Goal: Contribute content: Contribute content

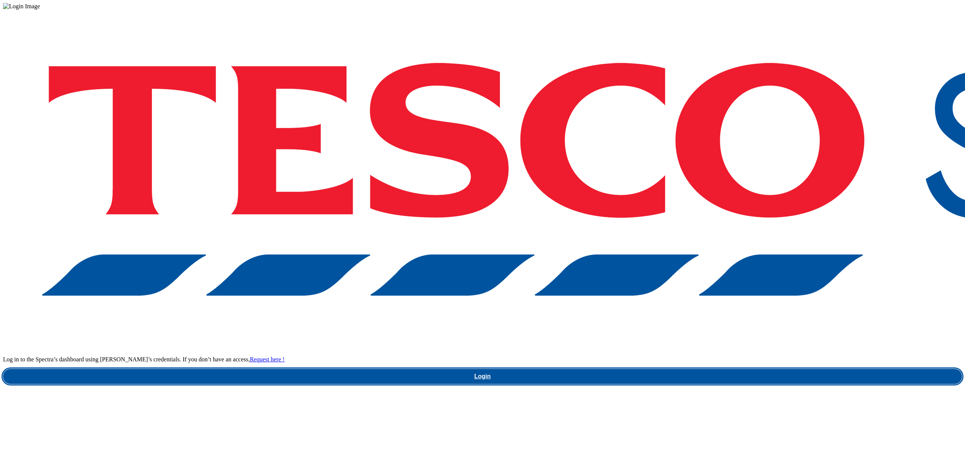
click at [721, 369] on link "Login" at bounding box center [482, 376] width 959 height 15
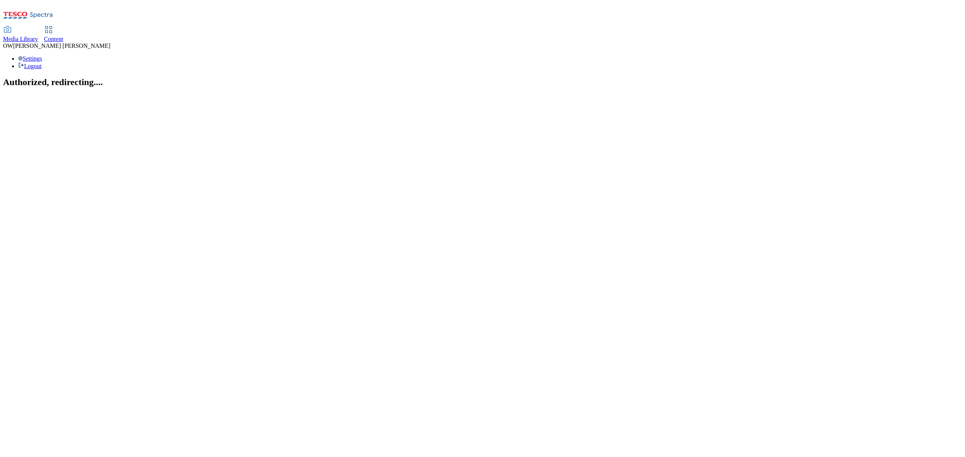
click at [63, 36] on span "Content" at bounding box center [53, 39] width 19 height 6
select select "ghs-[GEOGRAPHIC_DATA]"
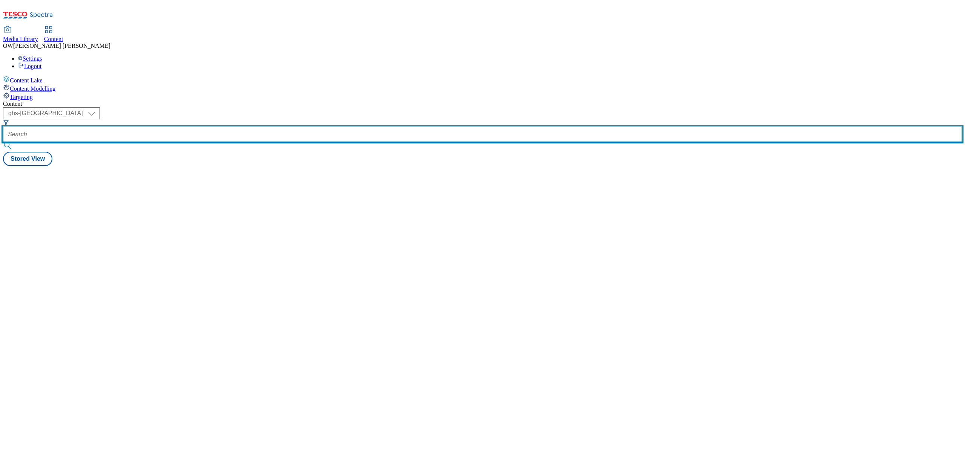
click at [176, 127] on input "text" at bounding box center [482, 134] width 959 height 15
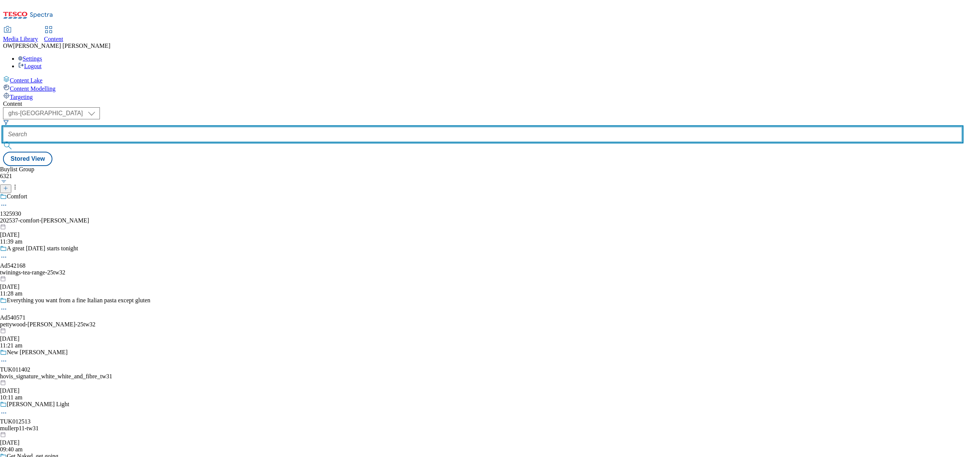
paste input "danone-actimel-core-25tw28"
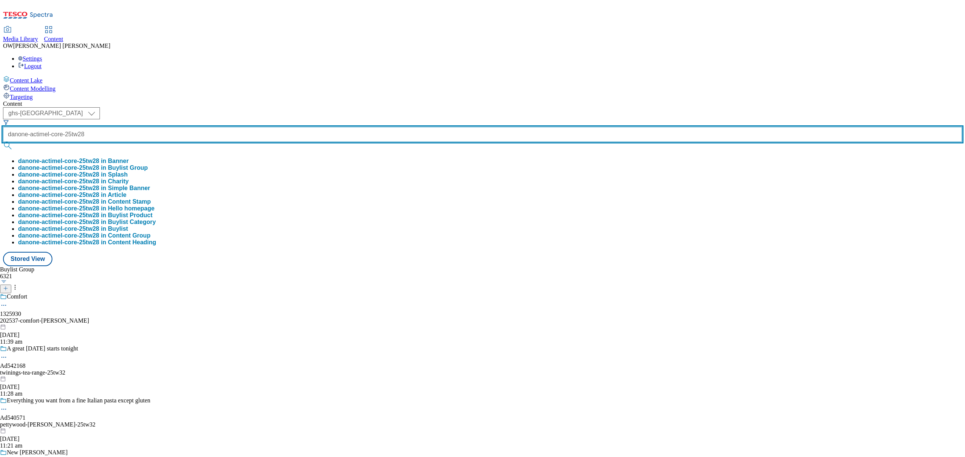
scroll to position [0, 11]
type input "danone-actimel-core-25tw28"
click at [3, 142] on button "submit" at bounding box center [8, 146] width 11 height 8
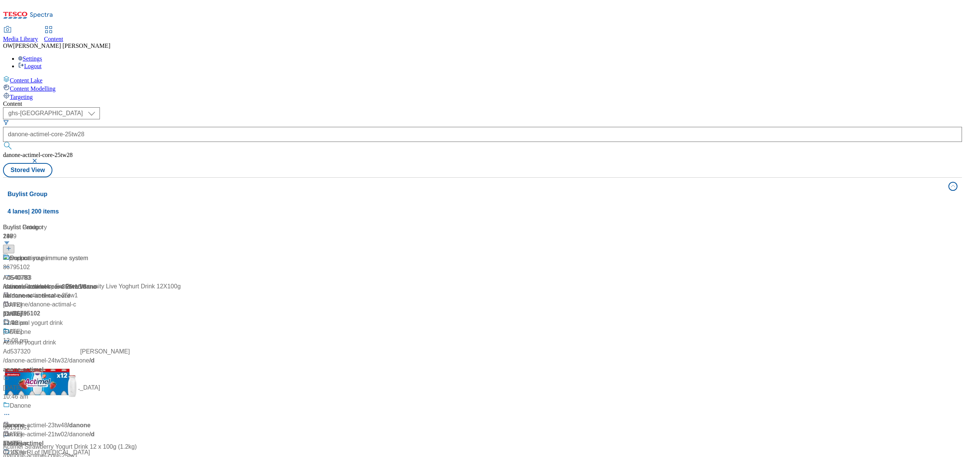
click at [331, 317] on div "Buylist Group 4 lanes | 200 items Buylist Group 239 Support your immune system …" at bounding box center [482, 341] width 959 height 329
click at [88, 254] on div "Support your immune system" at bounding box center [49, 258] width 78 height 9
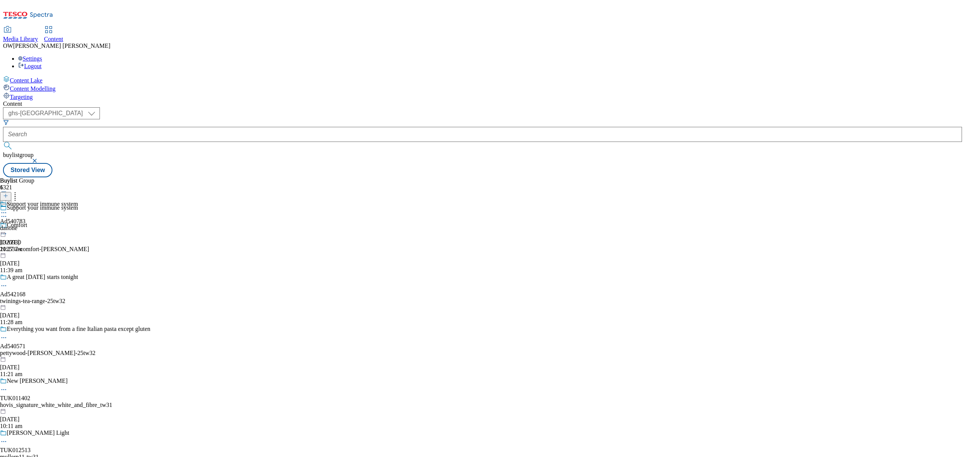
click at [78, 201] on div "Support your immune system Ad540783 danone 23 Sept 2025 11:27 am" at bounding box center [39, 227] width 78 height 52
click at [8, 226] on icon at bounding box center [4, 230] width 8 height 8
click at [47, 313] on span "Un-publish" at bounding box center [35, 316] width 24 height 6
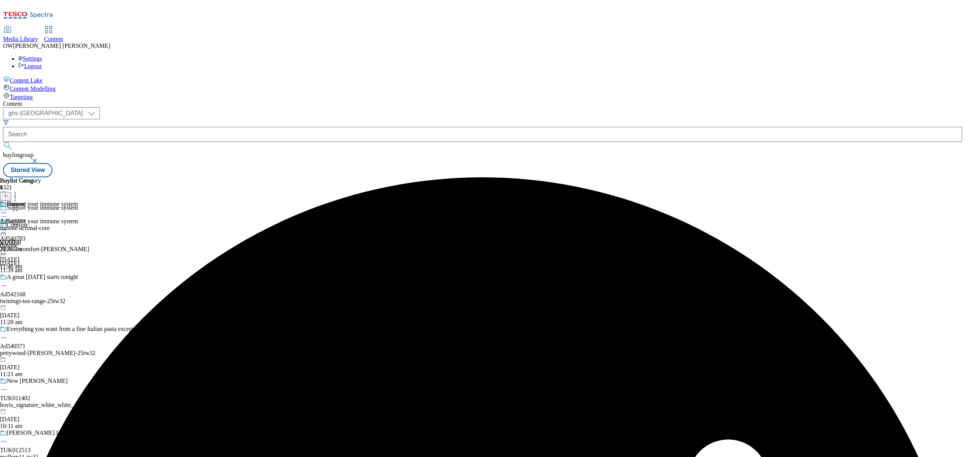
click at [8, 226] on icon at bounding box center [4, 230] width 8 height 8
click at [49, 287] on span "Un-preview" at bounding box center [35, 290] width 25 height 6
click at [8, 226] on icon at bounding box center [4, 230] width 8 height 8
click at [41, 278] on span "Preview" at bounding box center [32, 281] width 18 height 6
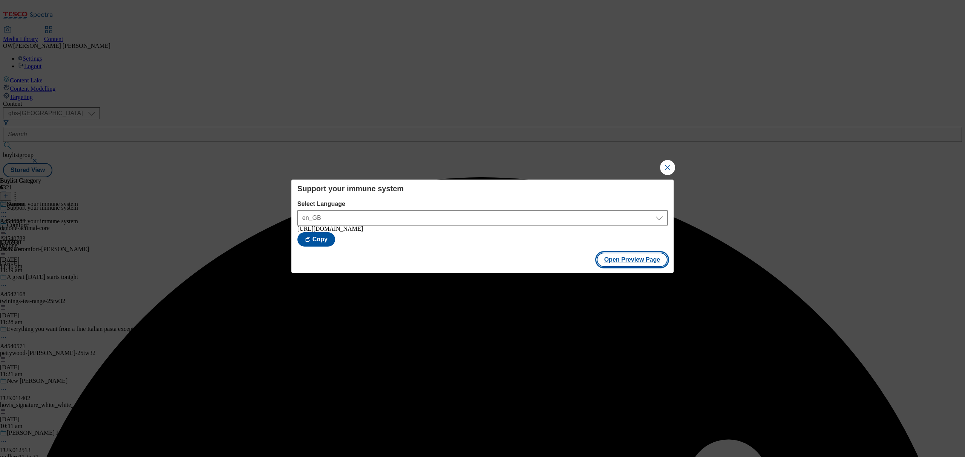
click at [637, 263] on button "Open Preview Page" at bounding box center [631, 260] width 71 height 14
click at [668, 166] on button "Close Modal" at bounding box center [667, 167] width 15 height 15
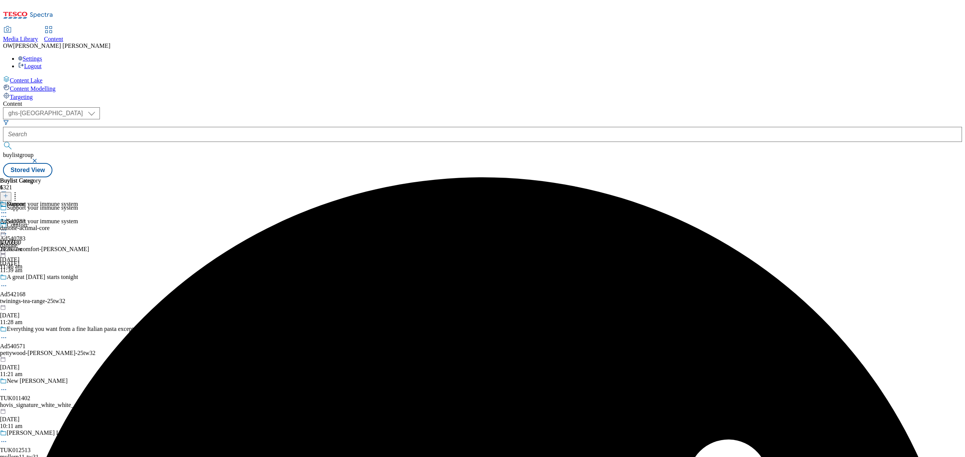
click at [8, 209] on icon at bounding box center [4, 213] width 8 height 8
click at [555, 177] on div "Buylist Group 6321 Support your immune system Comfort 1325930 202537-comfort-be…" at bounding box center [482, 177] width 959 height 0
click at [26, 201] on div "Danone" at bounding box center [16, 204] width 19 height 7
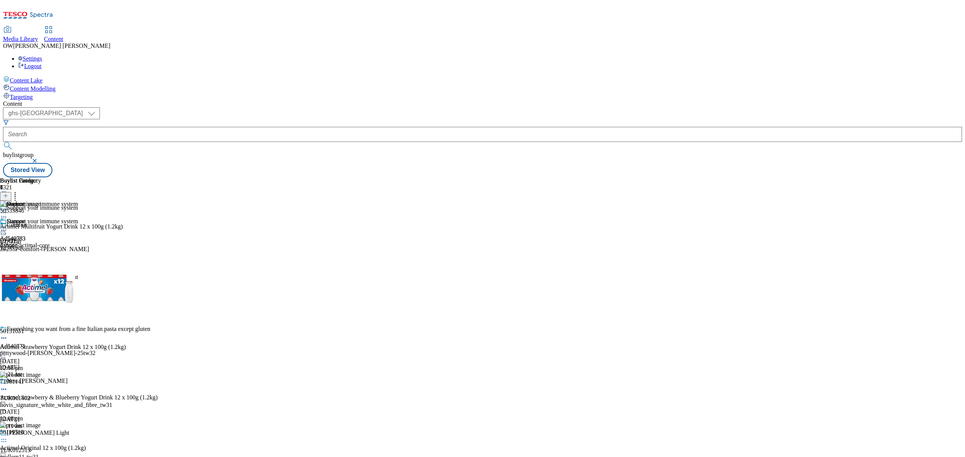
scroll to position [309, 0]
click at [19, 191] on icon at bounding box center [15, 195] width 8 height 8
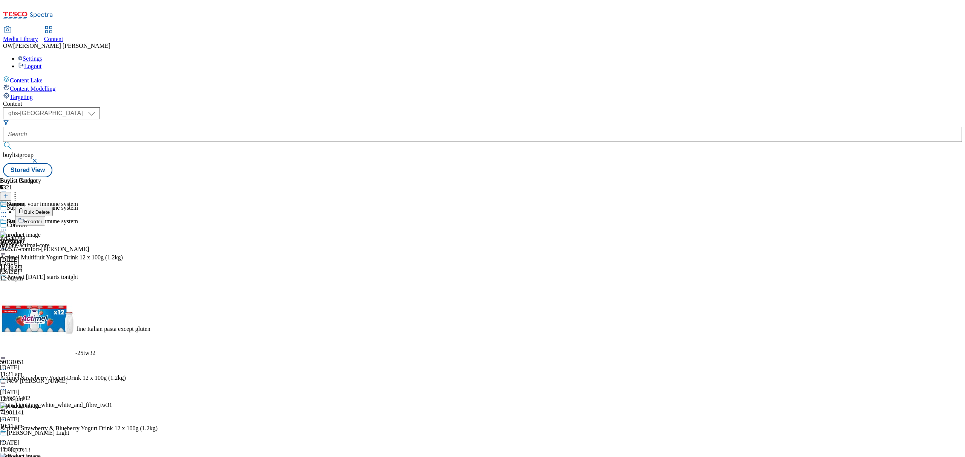
click at [50, 210] on span "Bulk Delete" at bounding box center [37, 213] width 26 height 6
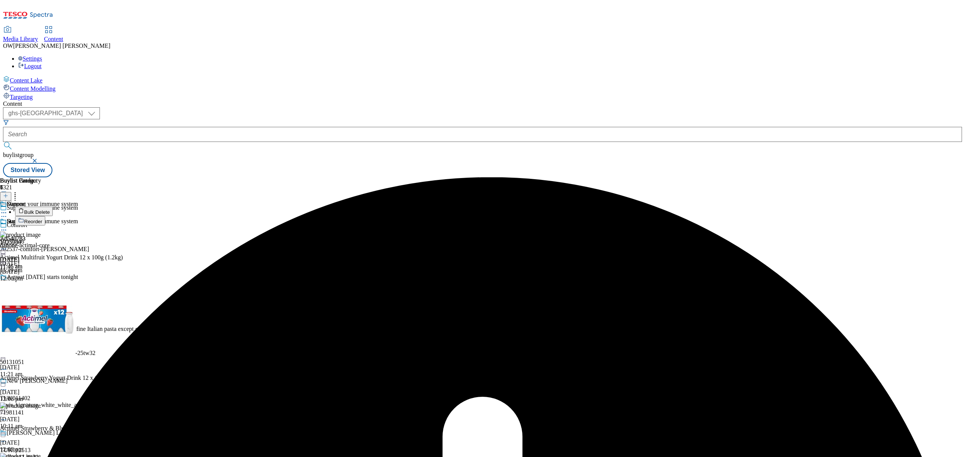
click at [8, 226] on icon at bounding box center [4, 230] width 8 height 8
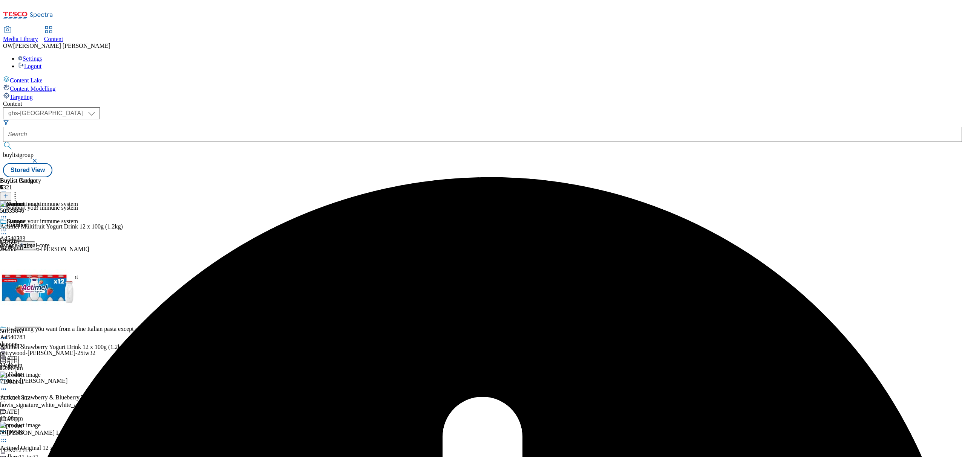
click at [49, 287] on span "Un-preview" at bounding box center [35, 290] width 25 height 6
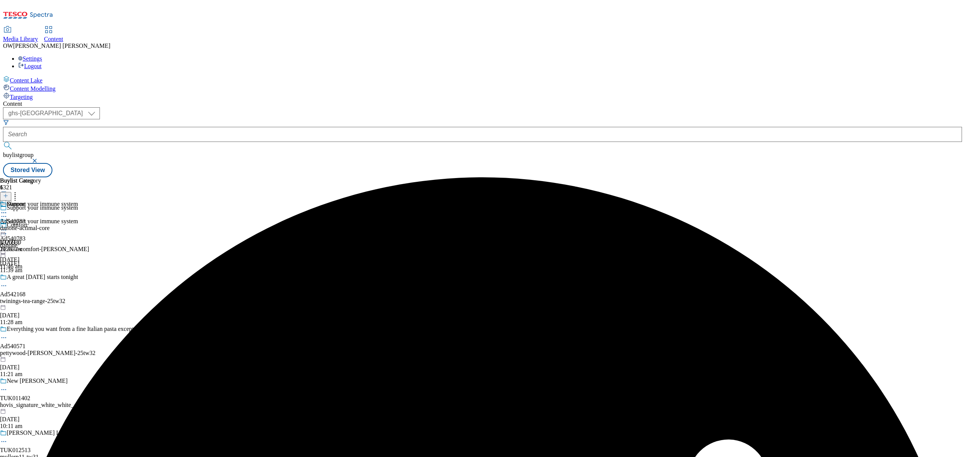
click at [49, 201] on div "Danone Ad540783 danone-actimal-core 23 Sept 2025 11:46 am" at bounding box center [24, 227] width 49 height 52
click at [26, 218] on div "Danone" at bounding box center [16, 221] width 19 height 7
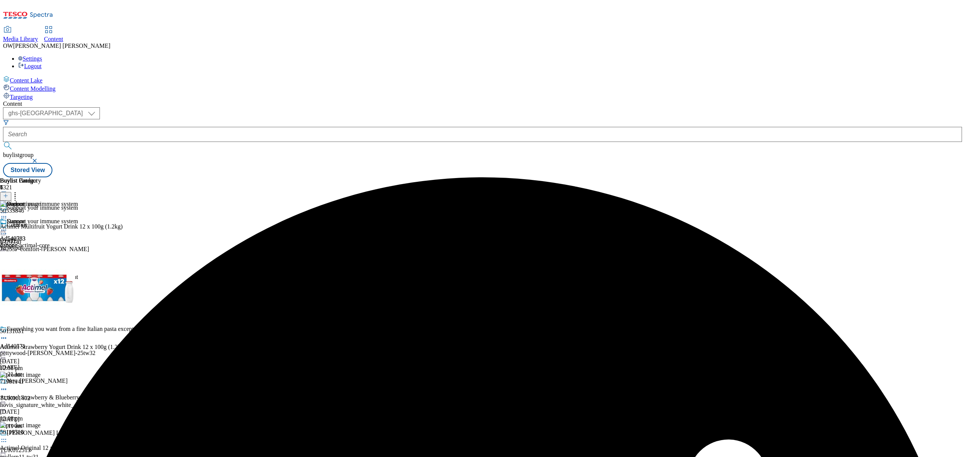
click at [8, 214] on icon at bounding box center [4, 218] width 8 height 8
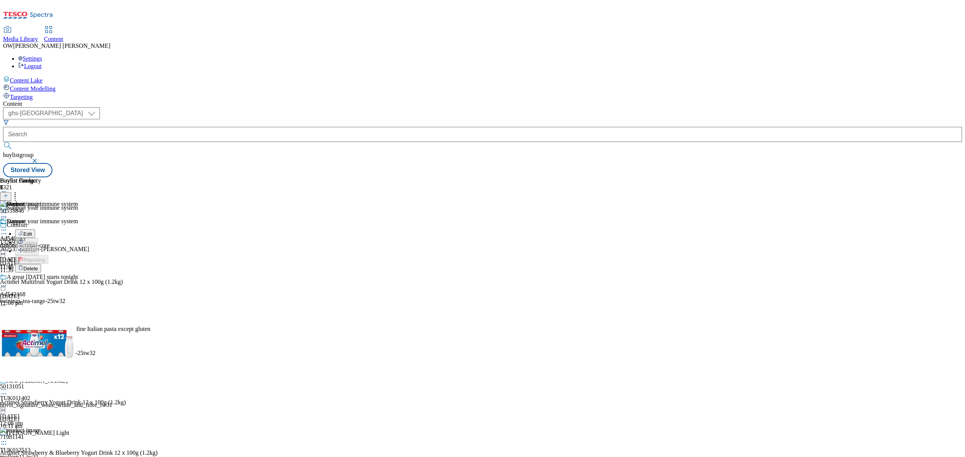
click at [19, 191] on icon at bounding box center [15, 195] width 8 height 8
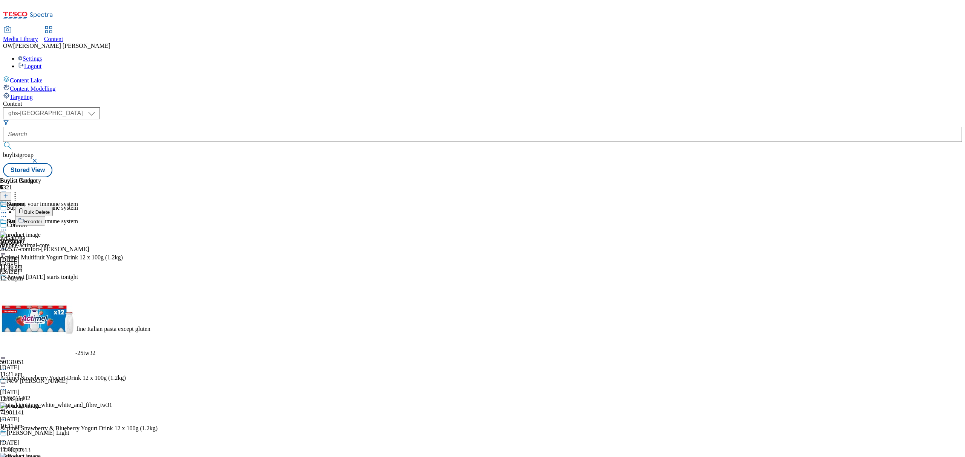
click at [42, 219] on span "Reorder" at bounding box center [33, 222] width 18 height 6
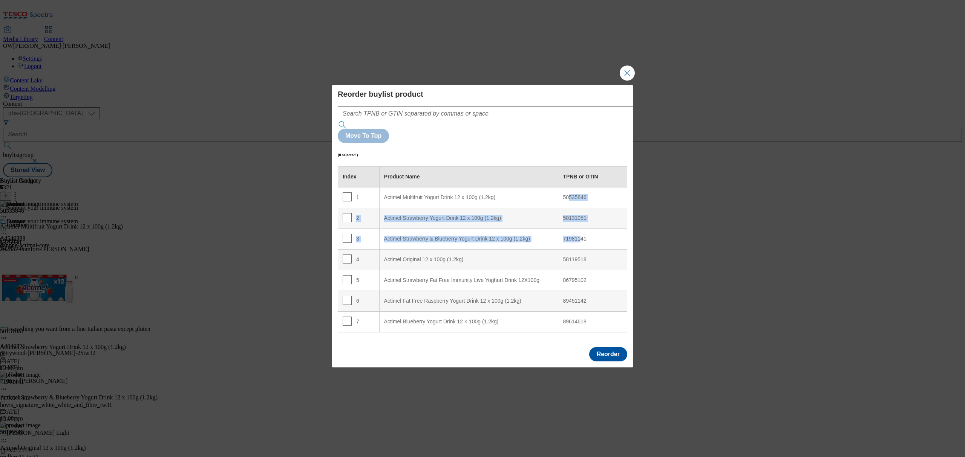
drag, startPoint x: 568, startPoint y: 175, endPoint x: 576, endPoint y: 222, distance: 48.1
click at [576, 222] on tbody "1 Actimel Multifruit Yogurt Drink 12 x 100g (1.2kg) 50535846 2 Actimel Strawber…" at bounding box center [482, 259] width 289 height 145
click at [588, 194] on div "50535846" at bounding box center [593, 197] width 60 height 7
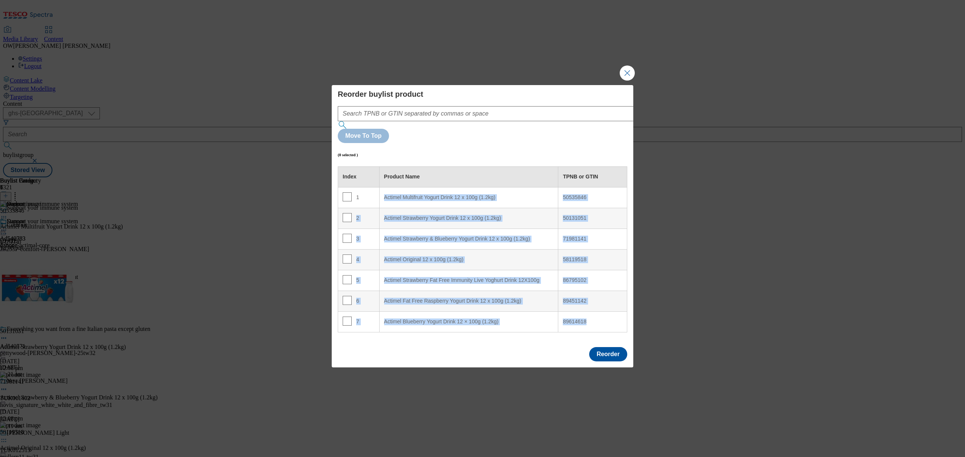
drag, startPoint x: 385, startPoint y: 178, endPoint x: 586, endPoint y: 304, distance: 237.1
click at [586, 304] on tbody "1 Actimel Multifruit Yogurt Drink 12 x 100g (1.2kg) 50535846 2 Actimel Strawber…" at bounding box center [482, 259] width 289 height 145
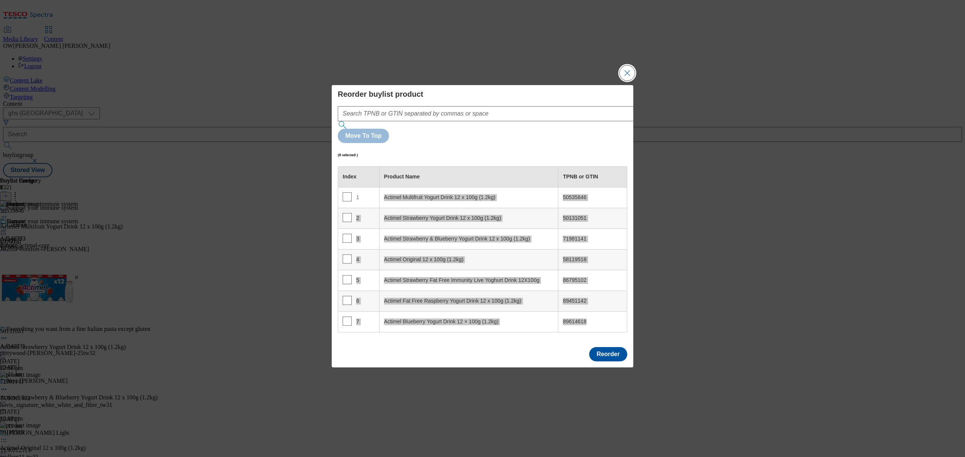
click at [623, 81] on button "Close Modal" at bounding box center [626, 73] width 15 height 15
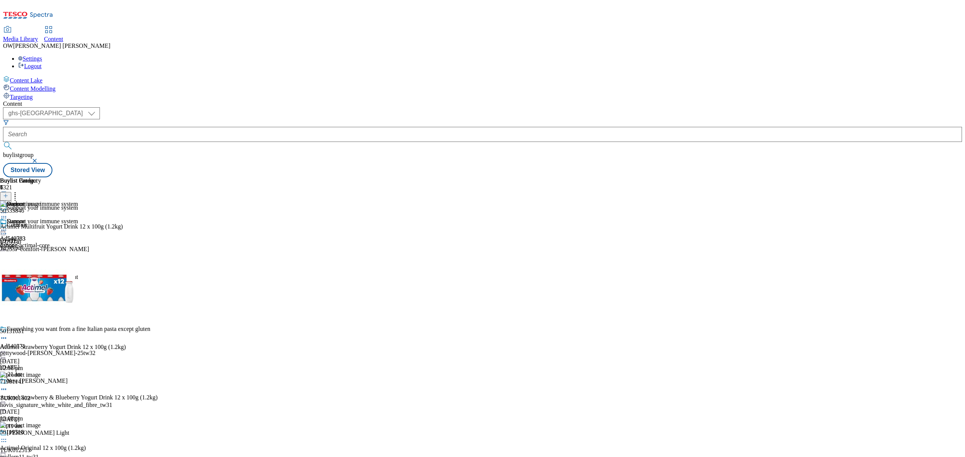
click at [8, 197] on icon at bounding box center [5, 199] width 5 height 5
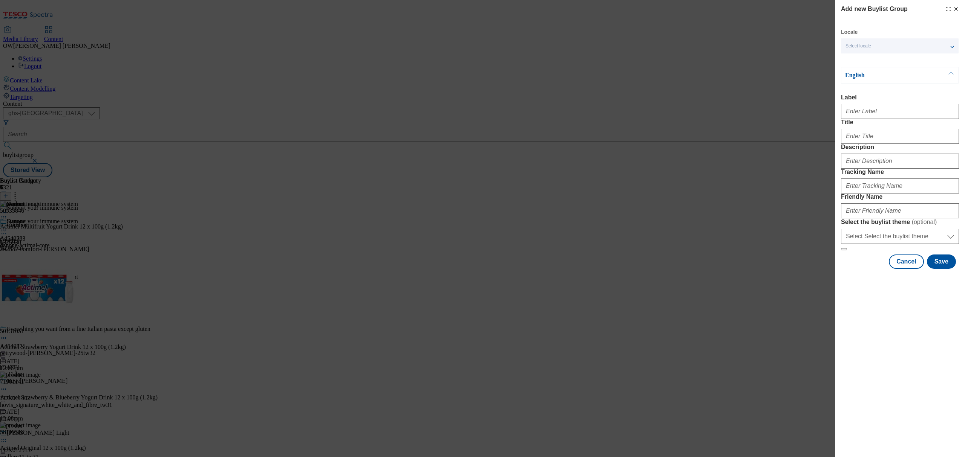
click at [891, 106] on div "Modal" at bounding box center [900, 110] width 118 height 18
click at [891, 110] on input "Label" at bounding box center [900, 111] width 118 height 15
click at [899, 110] on input "Label" at bounding box center [900, 111] width 118 height 15
paste input "Danone Actimel AD540783"
type input "Danone Actimel AD540783"
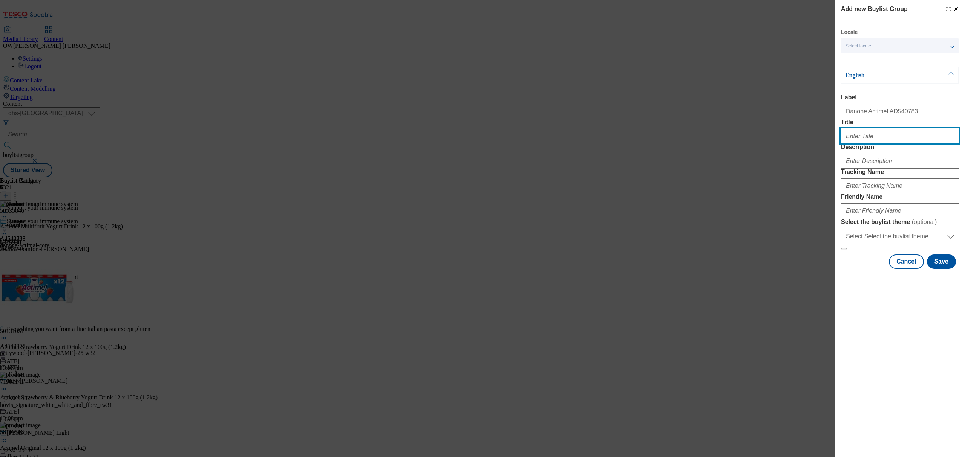
click at [869, 144] on input "Title" at bounding box center [900, 136] width 118 height 15
type input "Support Your Immunity"
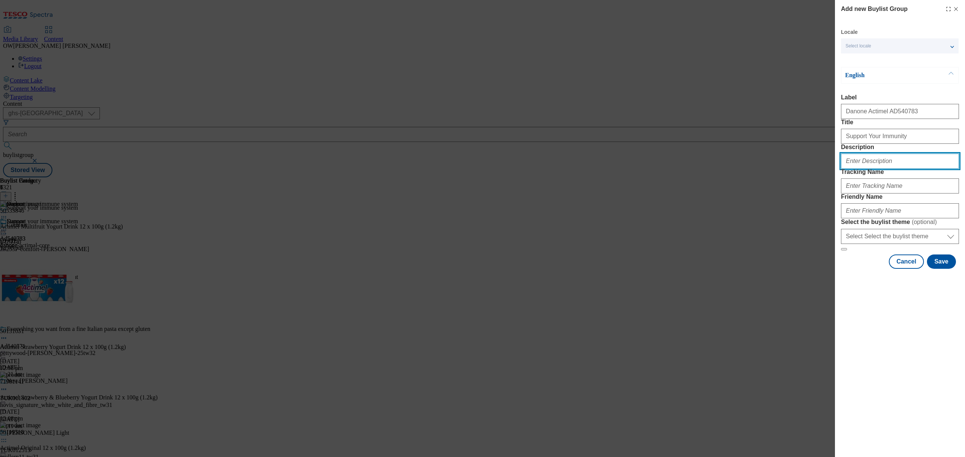
click at [865, 169] on input "Description" at bounding box center [900, 161] width 118 height 15
click at [873, 219] on div "Friendly Name" at bounding box center [900, 206] width 118 height 25
drag, startPoint x: 861, startPoint y: 225, endPoint x: 801, endPoint y: 237, distance: 61.2
click at [861, 194] on input "Tracking Name" at bounding box center [900, 186] width 118 height 15
click at [870, 194] on input "Tracking Name" at bounding box center [900, 186] width 118 height 15
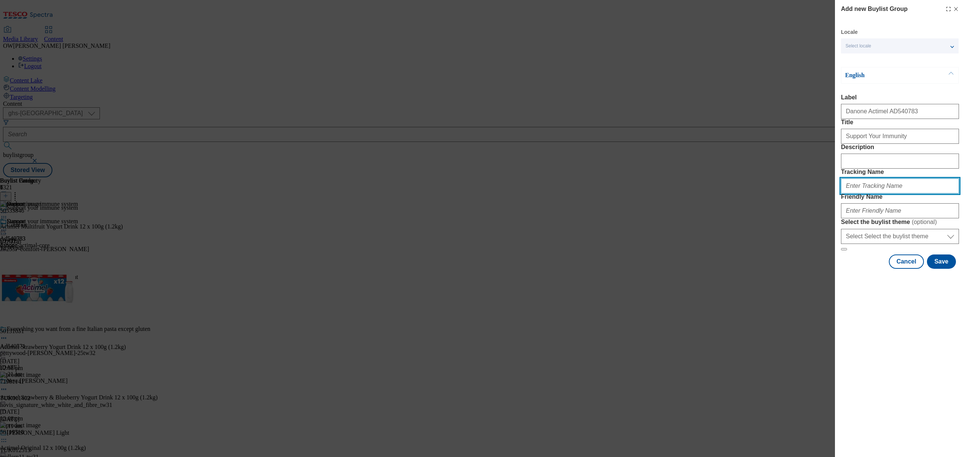
paste input "DH_Ad540783"
type input "DH_Ad540783"
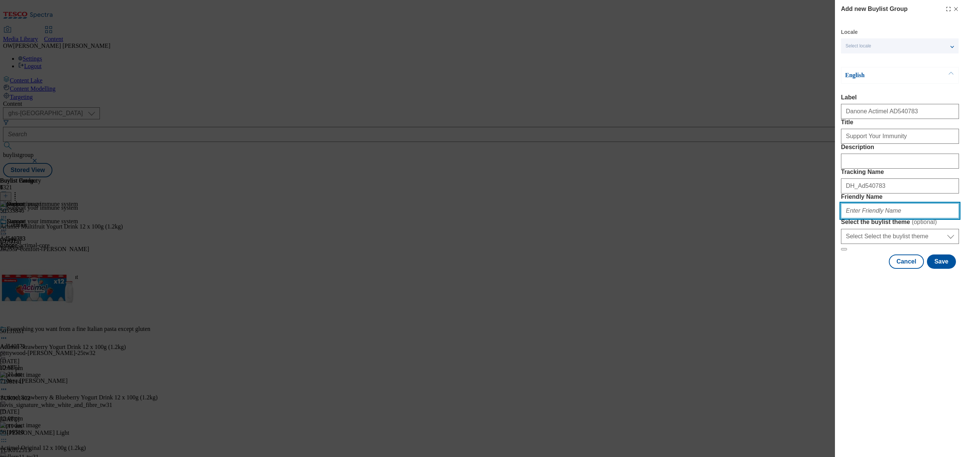
drag, startPoint x: 855, startPoint y: 259, endPoint x: 834, endPoint y: 262, distance: 20.9
click at [855, 219] on input "Friendly Name" at bounding box center [900, 210] width 118 height 15
click at [872, 219] on input "Friendly Name" at bounding box center [900, 210] width 118 height 15
paste input "Danone-actimel-25tw31"
click at [944, 269] on button "Save" at bounding box center [941, 262] width 29 height 14
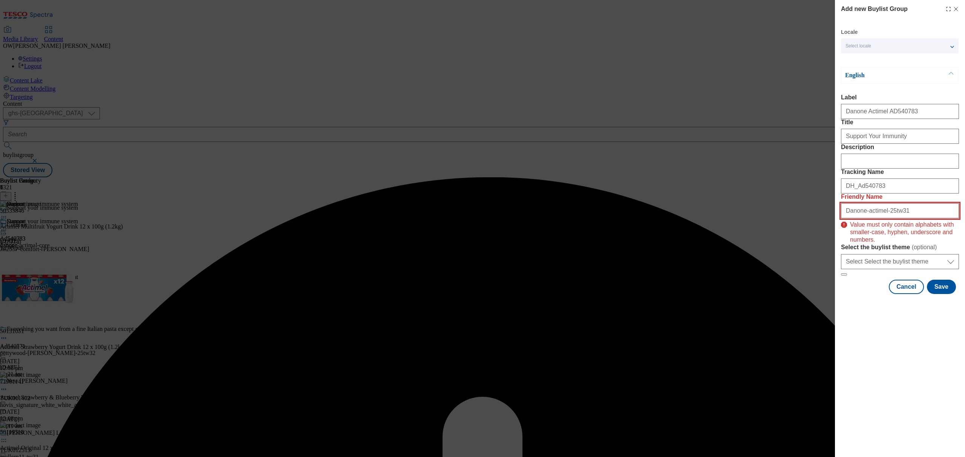
click at [848, 219] on input "Danone-actimel-25tw31" at bounding box center [900, 210] width 118 height 15
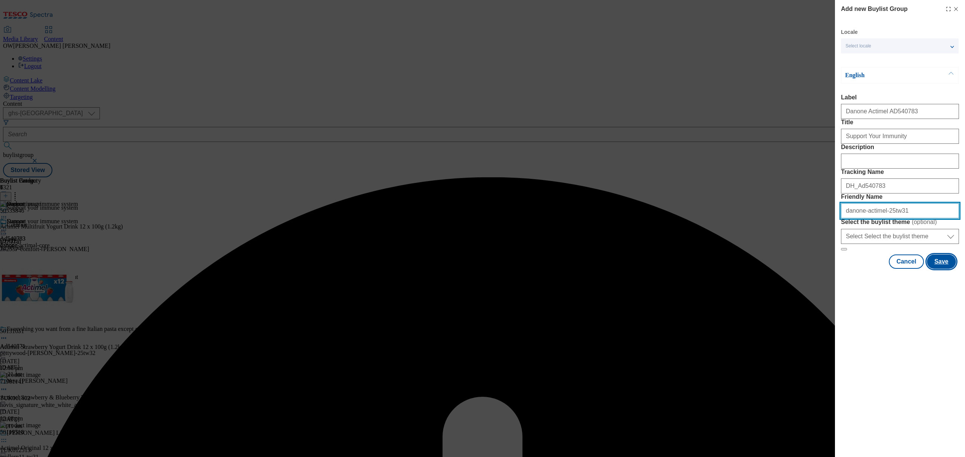
type input "danone-actimel-25tw31"
click at [953, 269] on button "Save" at bounding box center [941, 262] width 29 height 14
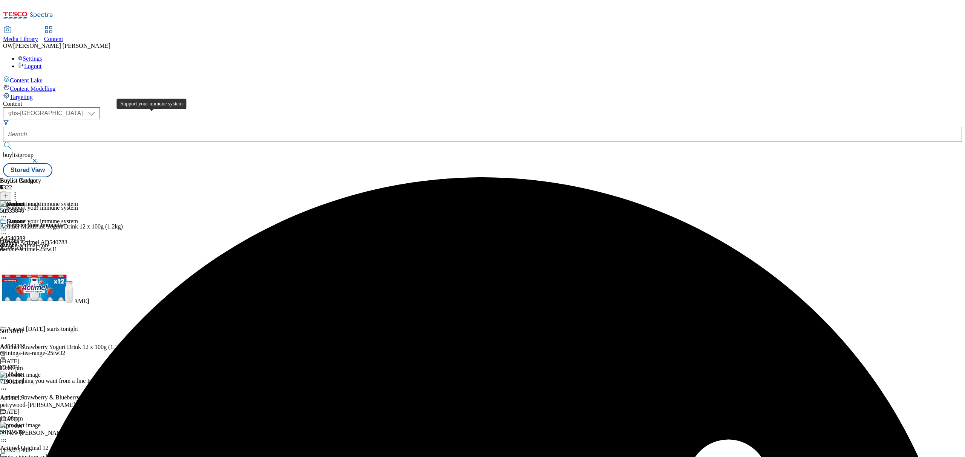
click at [78, 205] on div "Support your immune system" at bounding box center [42, 208] width 71 height 7
click at [150, 205] on div "Support your immune system" at bounding box center [75, 213] width 150 height 17
click at [78, 205] on div "Support your immune system" at bounding box center [42, 208] width 71 height 7
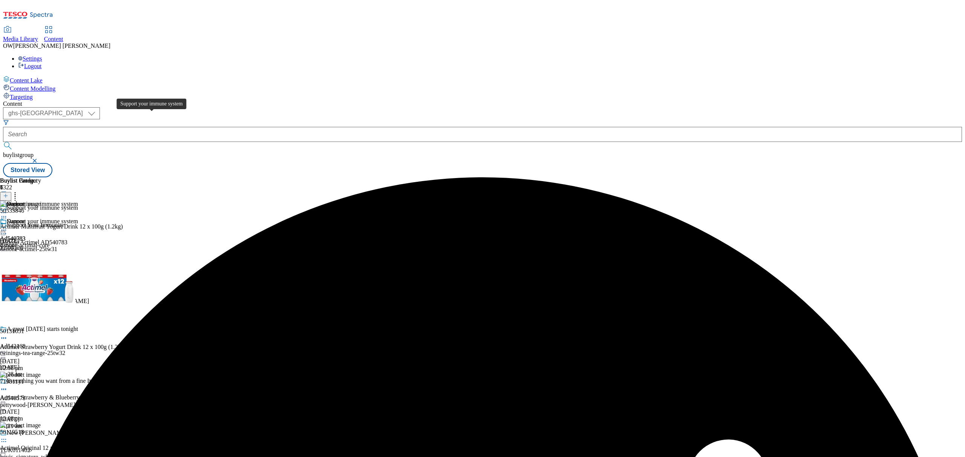
click at [78, 205] on div "Support your immune system" at bounding box center [42, 208] width 71 height 7
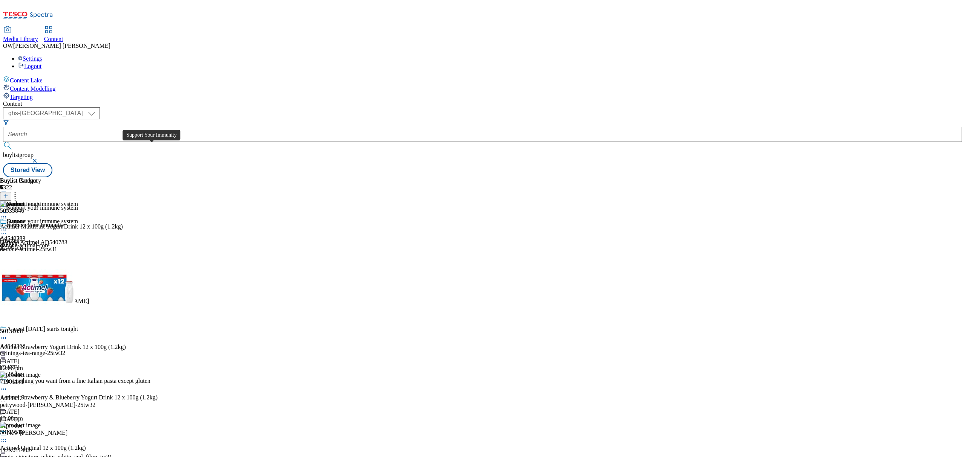
click at [64, 222] on span "Support Your Immunity" at bounding box center [35, 226] width 57 height 8
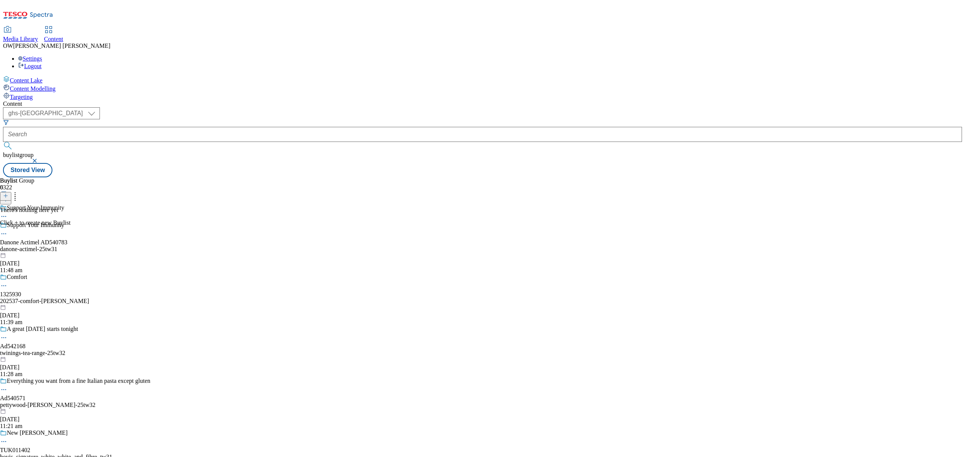
click at [8, 193] on icon at bounding box center [5, 195] width 5 height 5
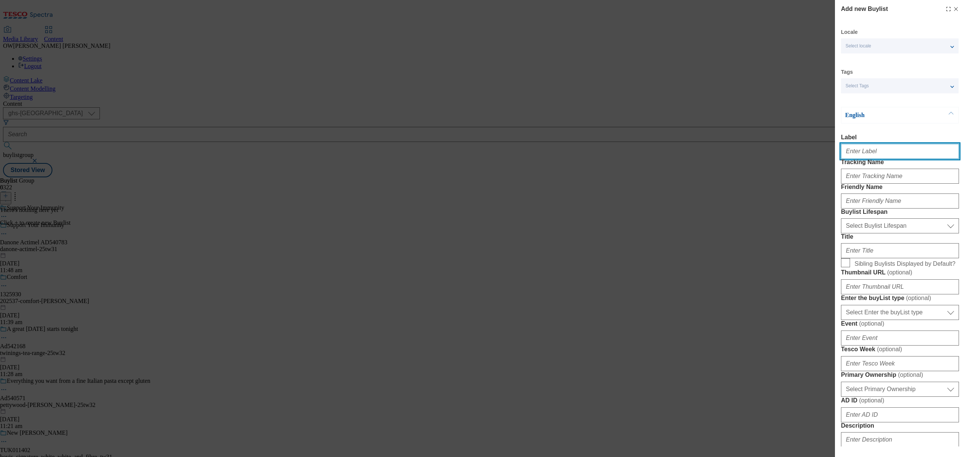
click at [876, 150] on input "Label" at bounding box center [900, 151] width 118 height 15
click at [872, 154] on input "Label" at bounding box center [900, 151] width 118 height 15
paste input "Danone Actimel AD540783"
type input "Danone Actimel AD540783"
click at [858, 184] on input "Tracking Name" at bounding box center [900, 176] width 118 height 15
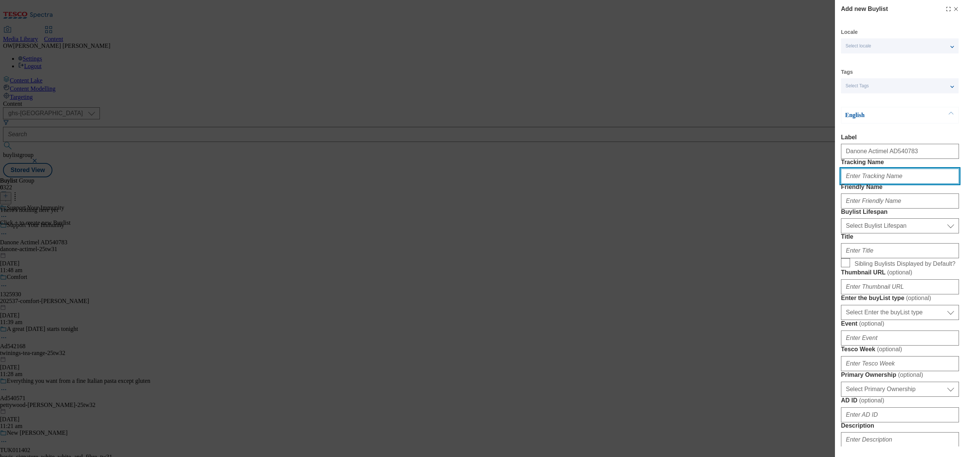
click at [870, 184] on input "Tracking Name" at bounding box center [900, 176] width 118 height 15
paste input "DH_Ad540783"
type input "DH_Ad540783"
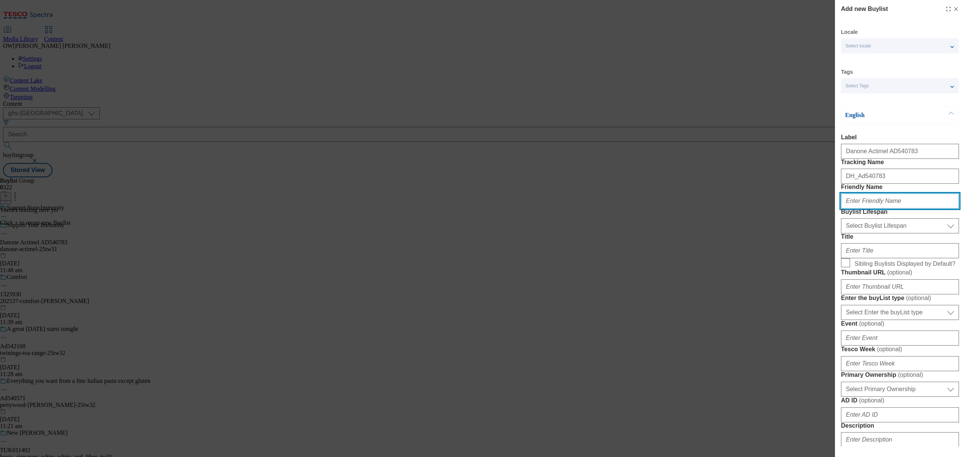
click at [879, 209] on input "Friendly Name" at bounding box center [900, 201] width 118 height 15
paste input "danone-actimel-25tw31"
type input "danone-actimel-25tw31"
click at [866, 234] on select "Select Buylist Lifespan evergreen seasonal tactical" at bounding box center [900, 226] width 118 height 15
select select "evergreen"
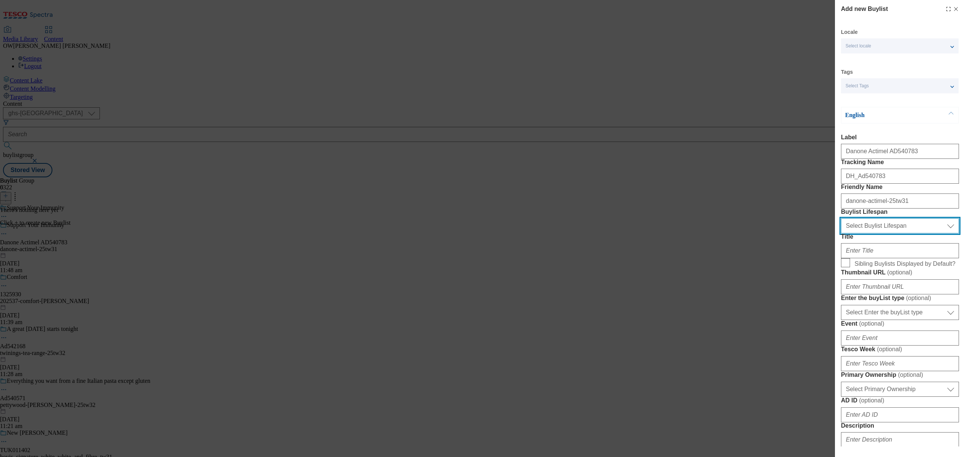
click at [841, 234] on select "Select Buylist Lifespan evergreen seasonal tactical" at bounding box center [900, 226] width 118 height 15
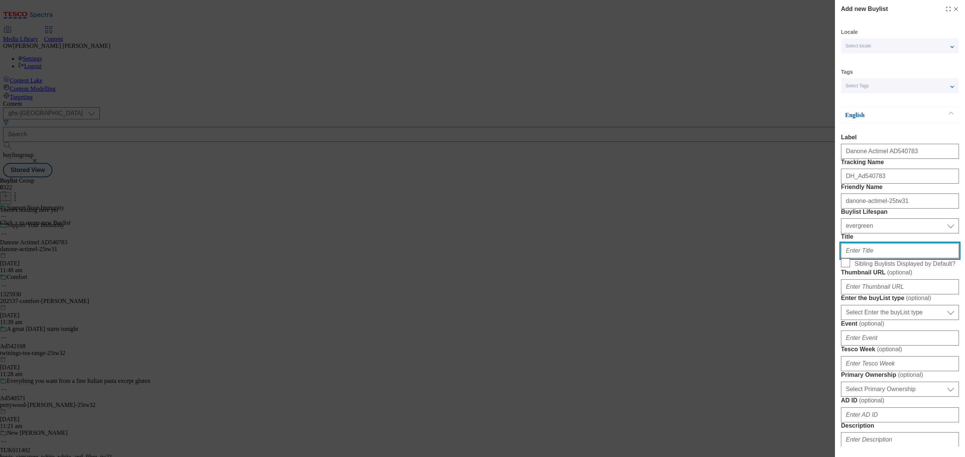
click at [866, 258] on input "Title" at bounding box center [900, 250] width 118 height 15
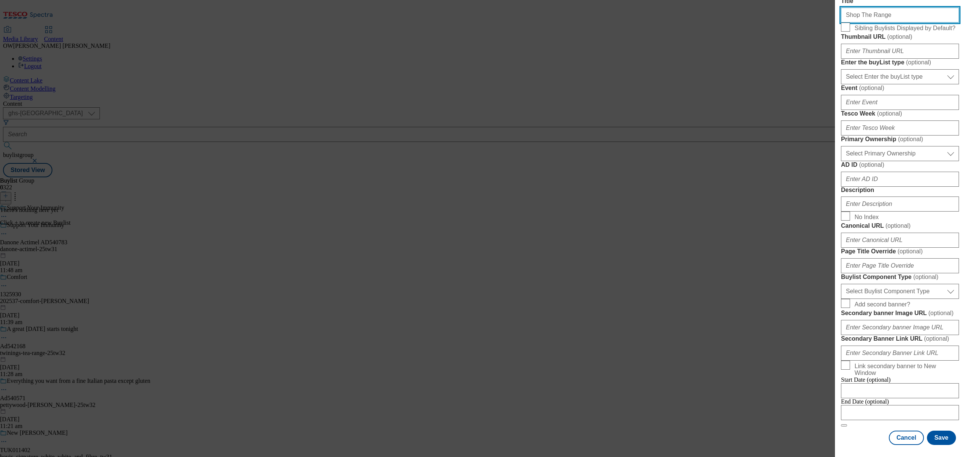
scroll to position [402, 0]
type input "Shop The Range"
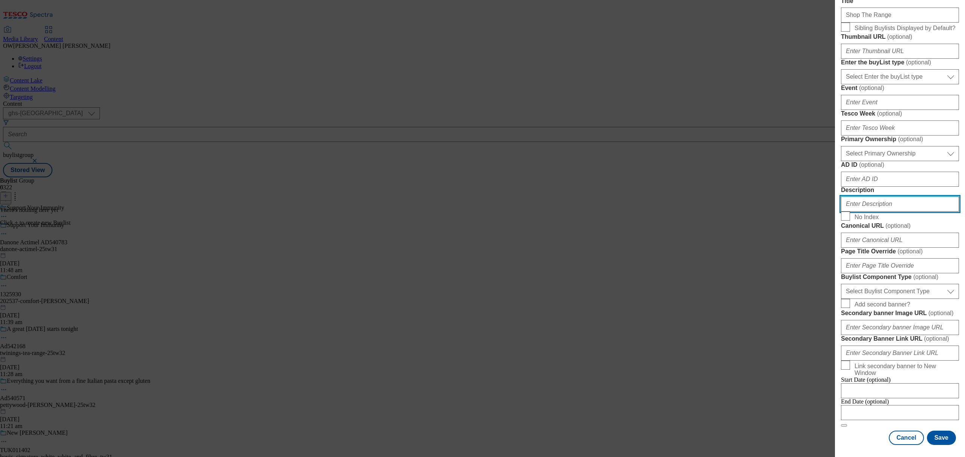
click at [873, 197] on input "Description" at bounding box center [900, 204] width 118 height 15
click at [934, 431] on button "Save" at bounding box center [941, 438] width 29 height 14
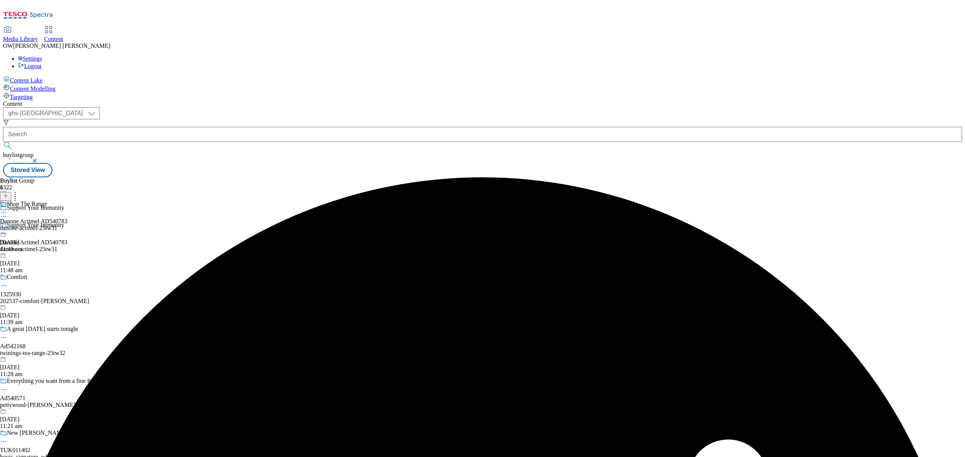
click at [67, 201] on div "Shop The Range Danone Actimel AD540783 danone-actimel-25tw31 23 Sept 2025 11:49…" at bounding box center [33, 227] width 67 height 52
click at [11, 193] on div at bounding box center [5, 196] width 11 height 6
click at [8, 193] on icon at bounding box center [5, 195] width 5 height 5
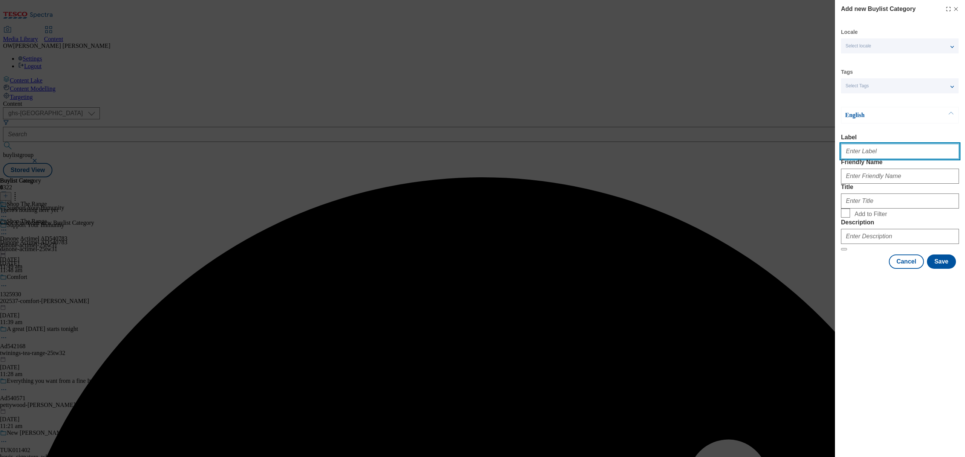
drag, startPoint x: 867, startPoint y: 147, endPoint x: 836, endPoint y: 157, distance: 32.3
click at [867, 147] on input "Label" at bounding box center [900, 151] width 118 height 15
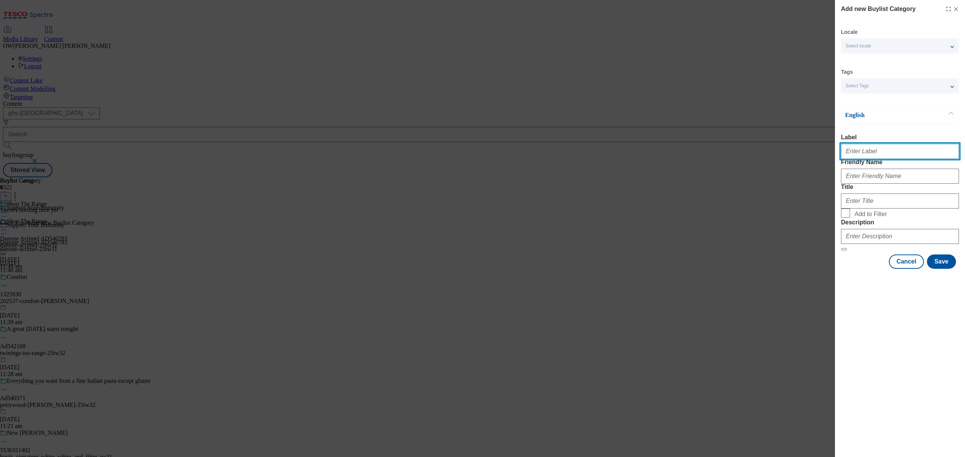
click at [859, 148] on input "Label" at bounding box center [900, 151] width 118 height 15
paste input "Danone Actimel AD540783"
type input "Danone Actimel AD540783"
click at [876, 184] on input "Friendly Name" at bounding box center [900, 176] width 118 height 15
paste input "danone-actimel-25tw31"
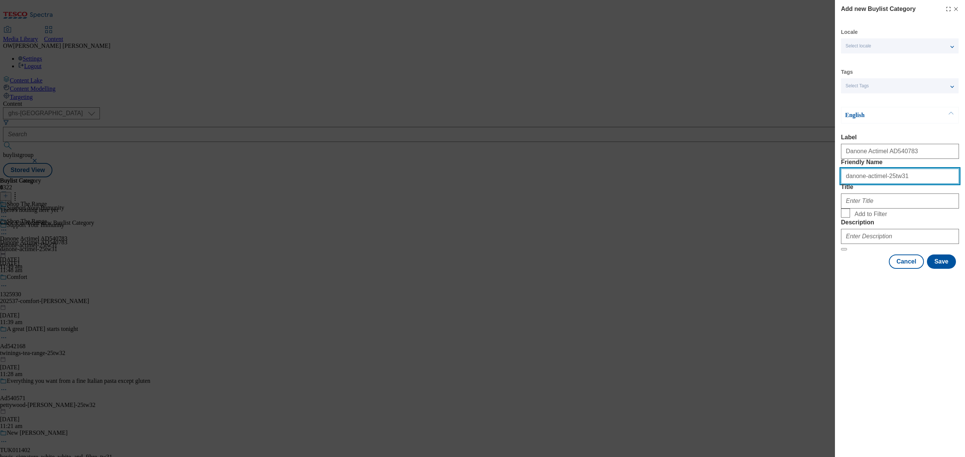
type input "danone-actimel-25tw31"
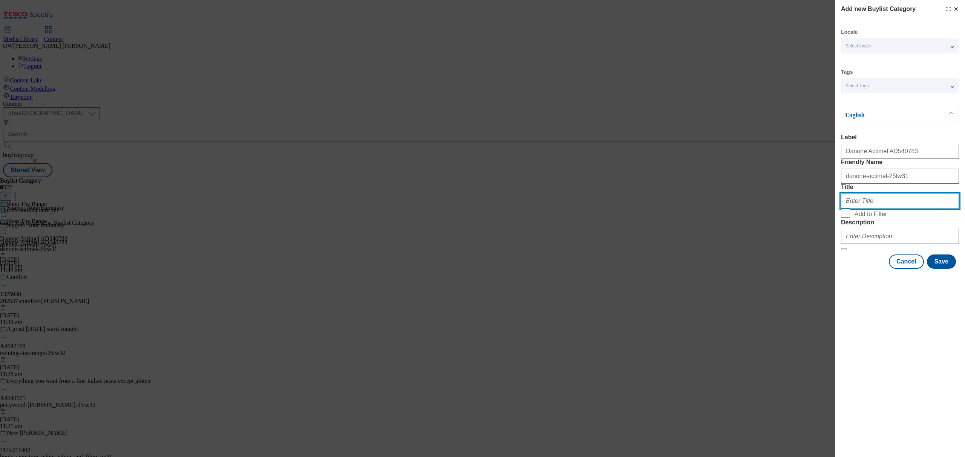
click at [858, 209] on input "Title" at bounding box center [900, 201] width 118 height 15
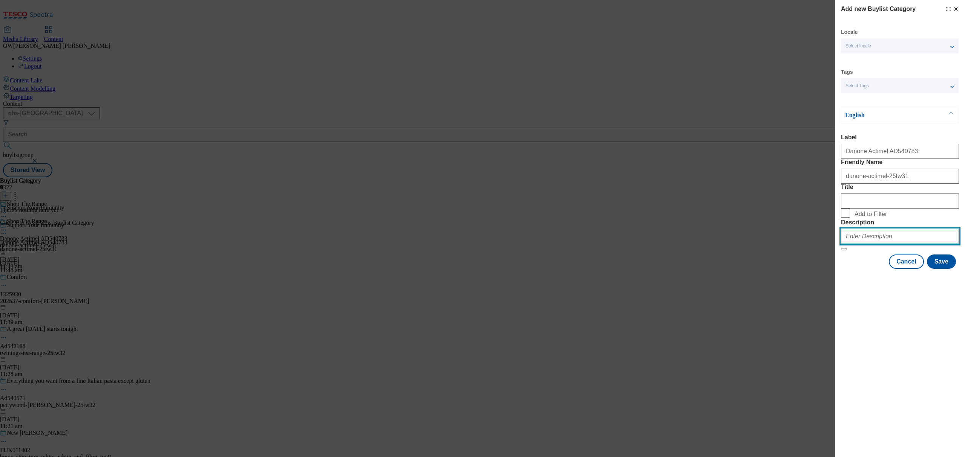
drag, startPoint x: 864, startPoint y: 289, endPoint x: 830, endPoint y: 290, distance: 33.2
click at [864, 244] on input "Description" at bounding box center [900, 236] width 118 height 15
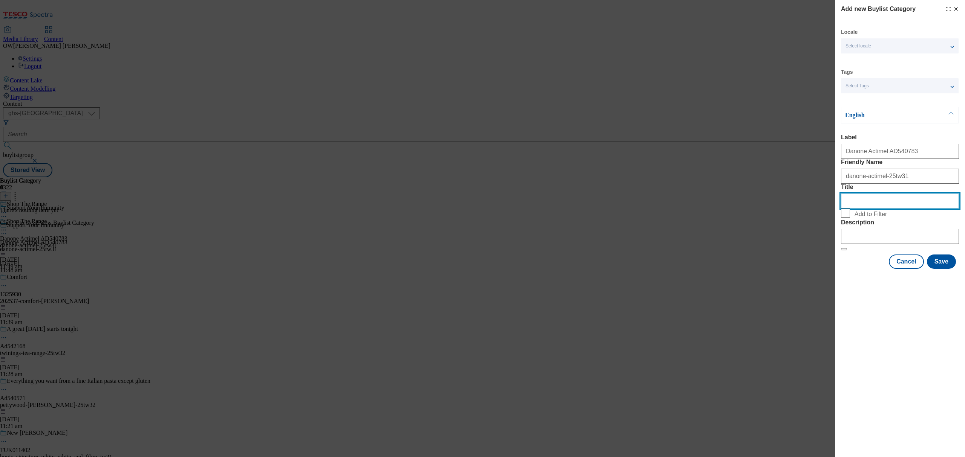
click at [873, 209] on input "Title" at bounding box center [900, 201] width 118 height 15
type input "Support Your Immunity"
click at [934, 269] on button "Save" at bounding box center [941, 262] width 29 height 14
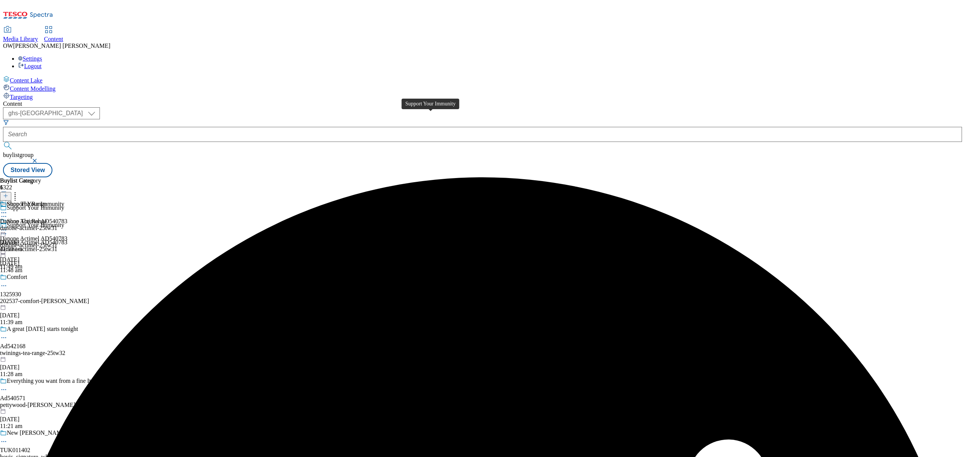
click at [67, 201] on div "Support Your Immunity Danone Actimel AD540783 danone-actimel-25tw31 23 Sept 202…" at bounding box center [33, 227] width 67 height 52
click at [64, 218] on div "Support Your Immunity" at bounding box center [35, 221] width 57 height 7
click at [8, 196] on line at bounding box center [6, 196] width 4 height 0
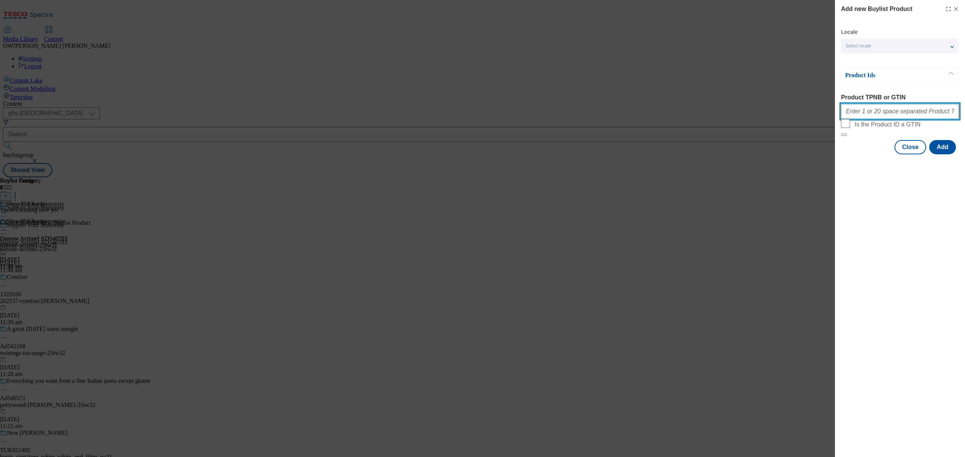
click at [876, 109] on input "Product TPNB or GTIN" at bounding box center [900, 111] width 118 height 15
paste input "50131051 71981141 58119518 86795102 89451142 89614618"
type input "50131051 71981141 58119518 86795102 89451142 89614618"
click at [945, 154] on button "Add" at bounding box center [942, 147] width 27 height 14
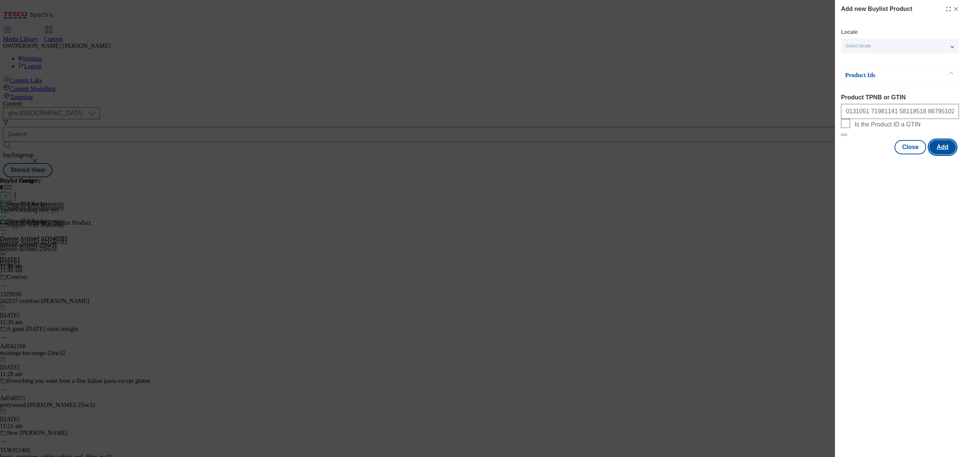
scroll to position [0, 0]
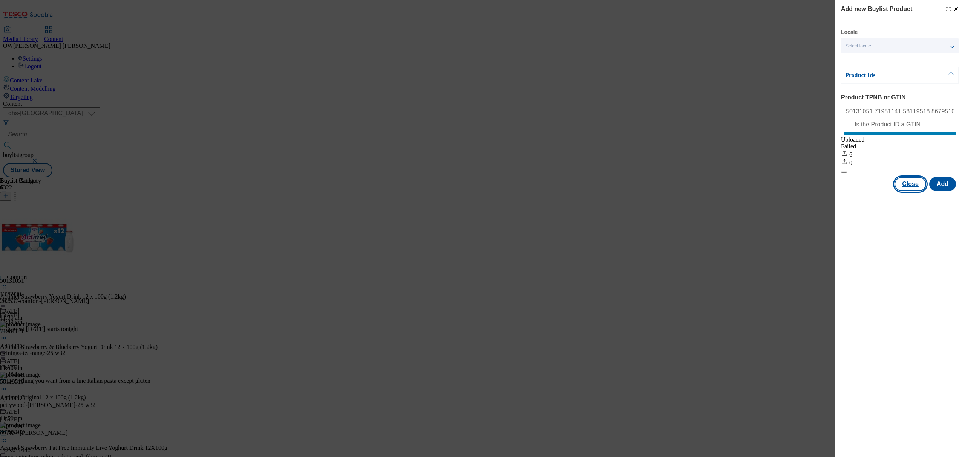
click at [903, 188] on button "Close" at bounding box center [910, 184] width 32 height 14
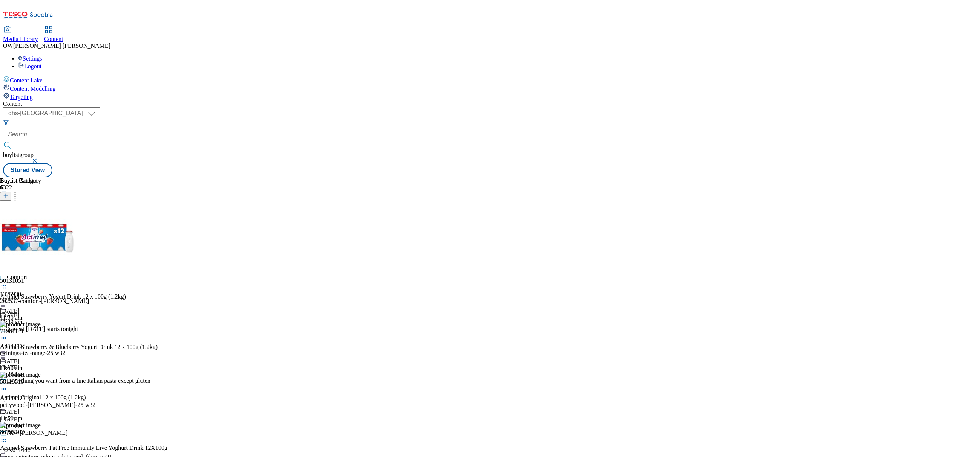
click at [8, 226] on icon at bounding box center [4, 230] width 8 height 8
click at [41, 278] on span "Preview" at bounding box center [32, 281] width 18 height 6
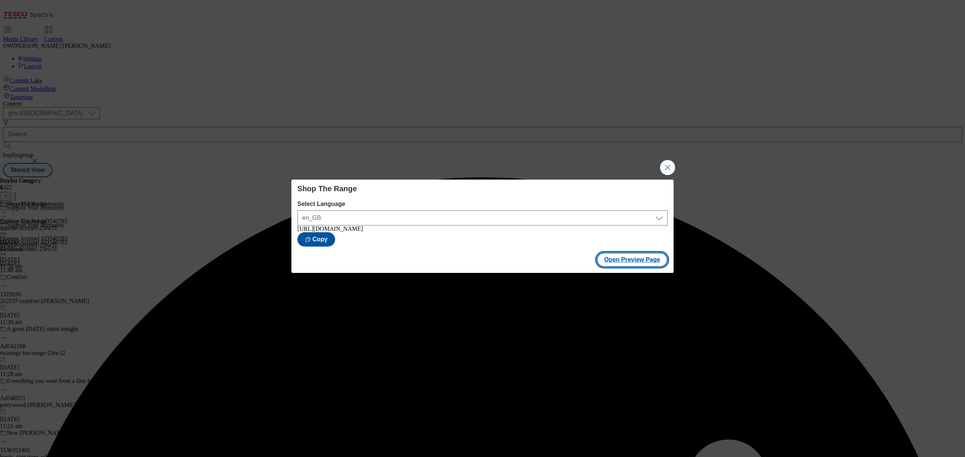
click at [635, 264] on button "Open Preview Page" at bounding box center [631, 260] width 71 height 14
click at [666, 161] on button "Close Modal" at bounding box center [667, 167] width 15 height 15
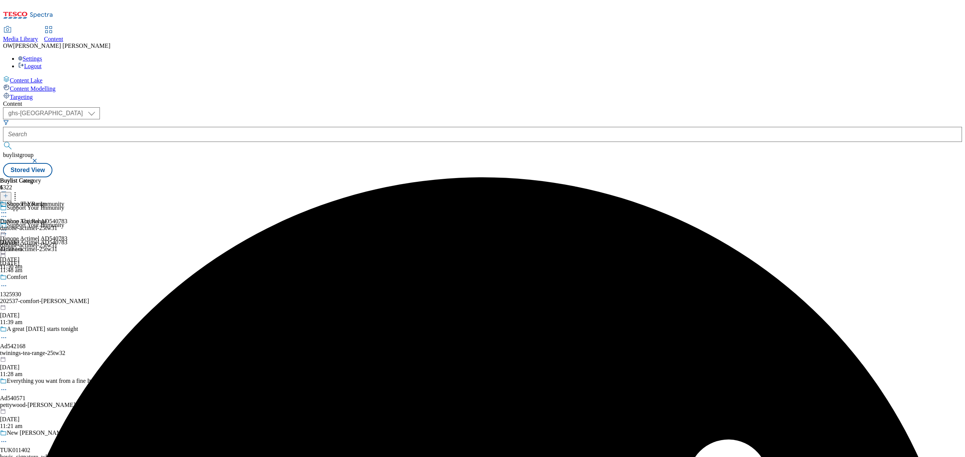
click at [8, 226] on icon at bounding box center [4, 230] width 8 height 8
click at [40, 304] on span "Publish" at bounding box center [31, 307] width 17 height 6
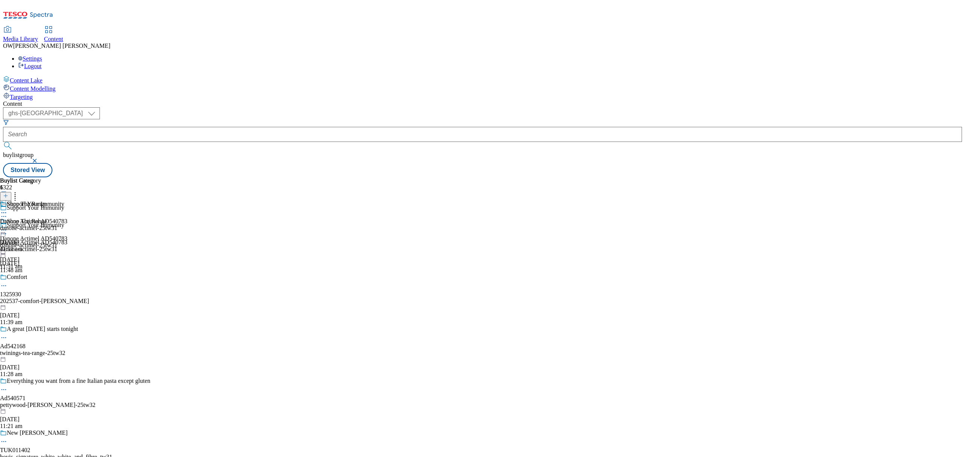
click at [67, 218] on div "Shop The Range Danone Actimel AD540783 danone-actimel-25tw31 23 Sept 2025 11:51…" at bounding box center [33, 244] width 67 height 52
click at [8, 226] on icon at bounding box center [4, 230] width 8 height 8
click at [63, 295] on span "Open Preview Url" at bounding box center [42, 298] width 39 height 6
click at [8, 197] on icon at bounding box center [5, 199] width 5 height 5
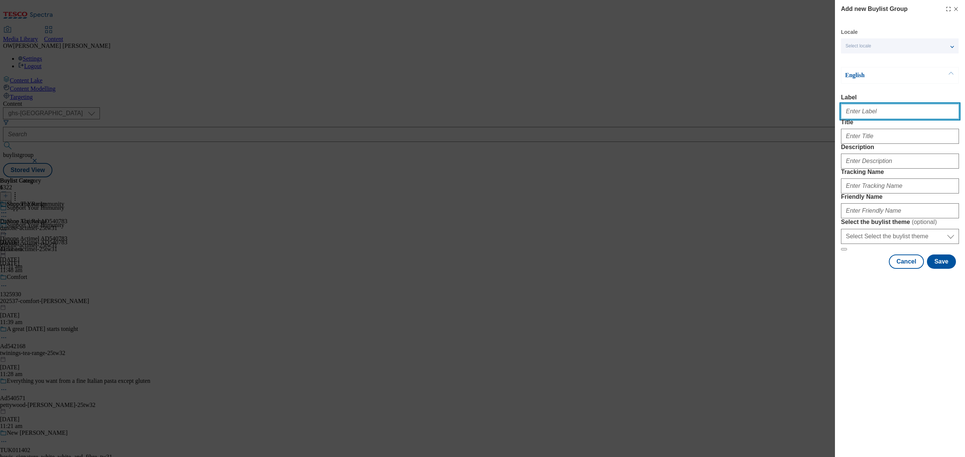
click at [872, 113] on input "Label" at bounding box center [900, 111] width 118 height 15
paste input "Danone Activia Kefir"
type input "Danone Activia Kefir"
click at [860, 144] on input "Title" at bounding box center [900, 136] width 118 height 15
type input "Feel Gut Happy Today"
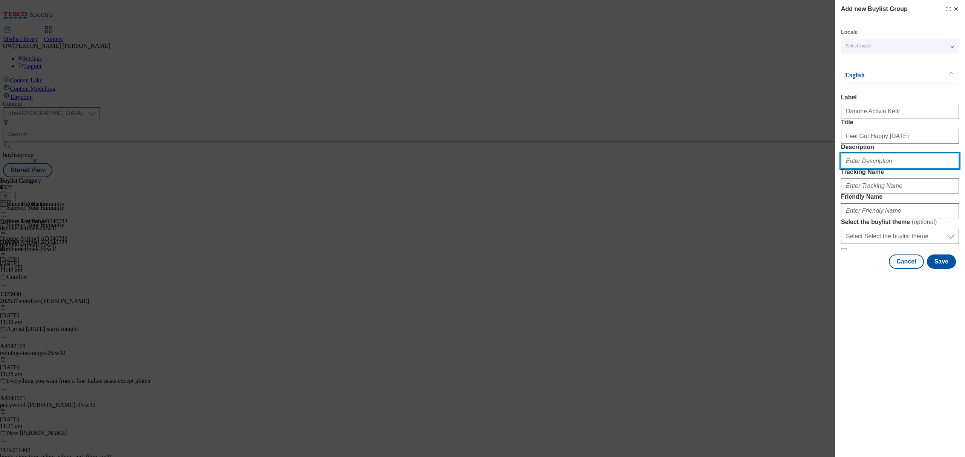
click at [881, 169] on input "Description" at bounding box center [900, 161] width 118 height 15
click at [915, 194] on input "Tracking Name" at bounding box center [900, 186] width 118 height 15
click at [864, 194] on input "Tracking Name" at bounding box center [900, 186] width 118 height 15
paste input "DH_Ad540783"
type input "DH_Ad541798"
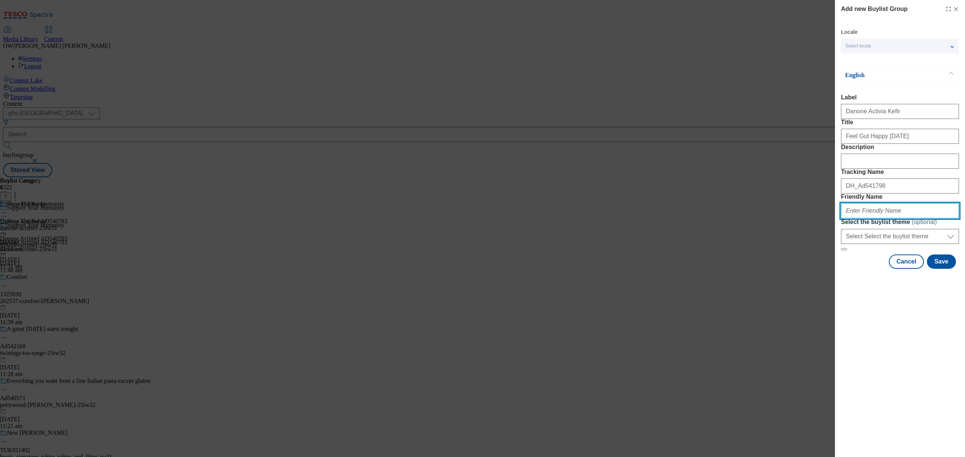
click at [882, 219] on input "Friendly Name" at bounding box center [900, 210] width 118 height 15
paste input "danone-activiakefir-25tw31"
type input "danone-activiakefir-25tw31"
click at [940, 269] on button "Save" at bounding box center [941, 262] width 29 height 14
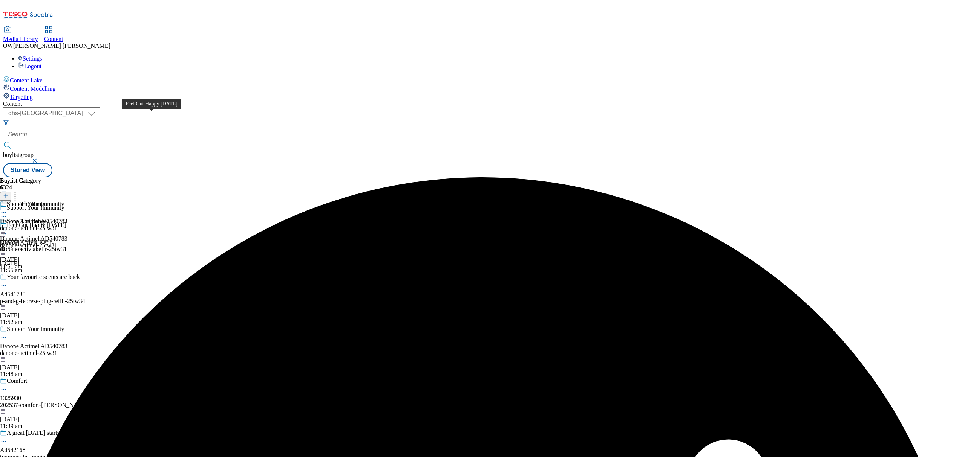
click at [66, 222] on span "Feel Gut Happy Today" at bounding box center [37, 226] width 60 height 8
click at [8, 193] on icon at bounding box center [5, 195] width 5 height 5
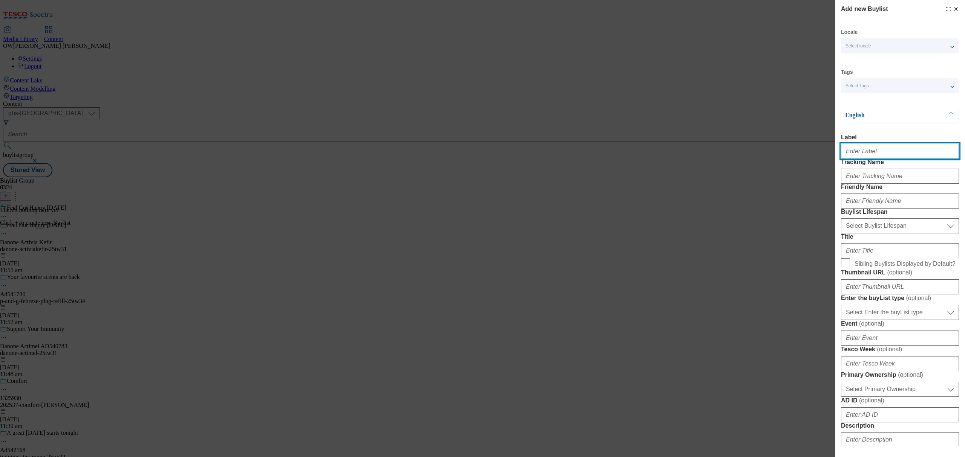
drag, startPoint x: 900, startPoint y: 157, endPoint x: 599, endPoint y: 143, distance: 301.4
click at [900, 157] on input "Label" at bounding box center [900, 151] width 118 height 15
click at [853, 151] on input "Label" at bounding box center [900, 151] width 118 height 15
paste input "Danone Activia Kefir"
type input "Danone Activia Kefir"
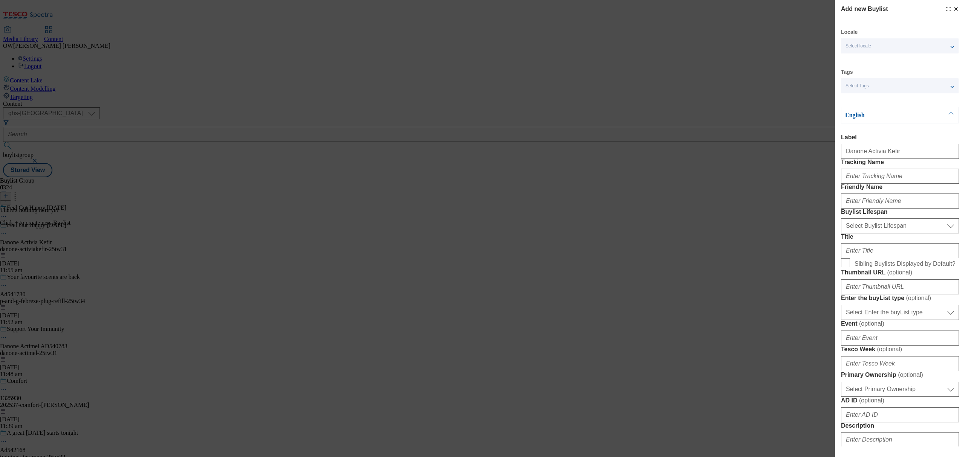
click at [862, 184] on div "Modal" at bounding box center [900, 175] width 118 height 18
click at [847, 184] on input "Tracking Name" at bounding box center [900, 176] width 118 height 15
paste input "DH_Ad541798"
type input "DH_Ad541798"
drag, startPoint x: 858, startPoint y: 225, endPoint x: 849, endPoint y: 225, distance: 8.3
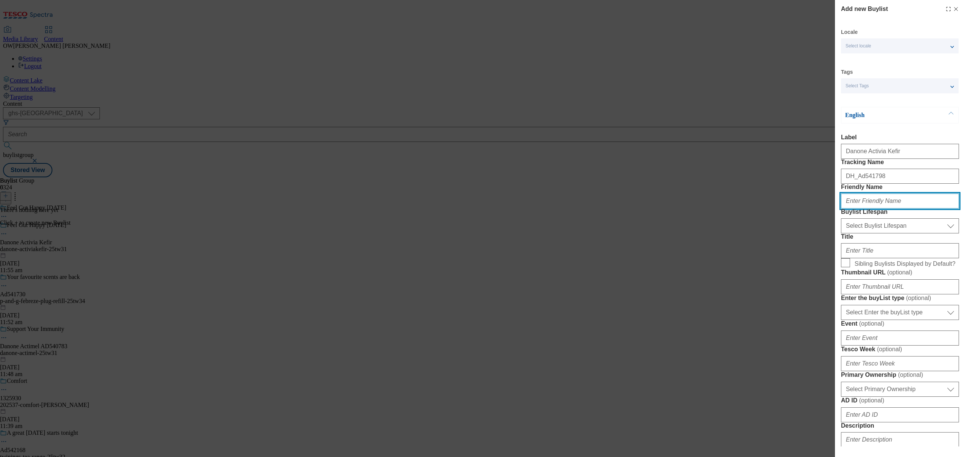
click at [858, 209] on input "Friendly Name" at bounding box center [900, 201] width 118 height 15
click at [867, 209] on input "Friendly Name" at bounding box center [900, 201] width 118 height 15
paste input "danone-activiakefir-25tw31"
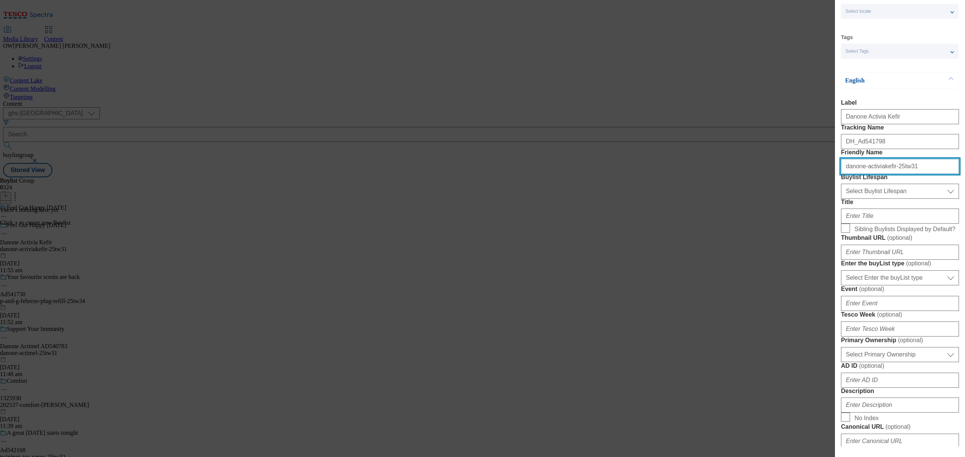
scroll to position [50, 0]
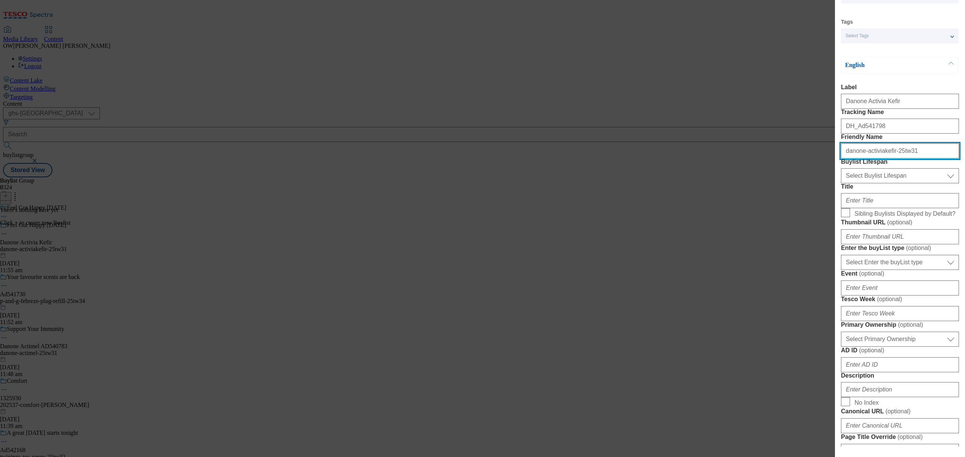
type input "danone-activiakefir-25tw31"
drag, startPoint x: 864, startPoint y: 215, endPoint x: 859, endPoint y: 223, distance: 9.4
click at [864, 184] on select "Select Buylist Lifespan evergreen seasonal tactical" at bounding box center [900, 175] width 118 height 15
select select "evergreen"
click at [841, 184] on select "Select Buylist Lifespan evergreen seasonal tactical" at bounding box center [900, 175] width 118 height 15
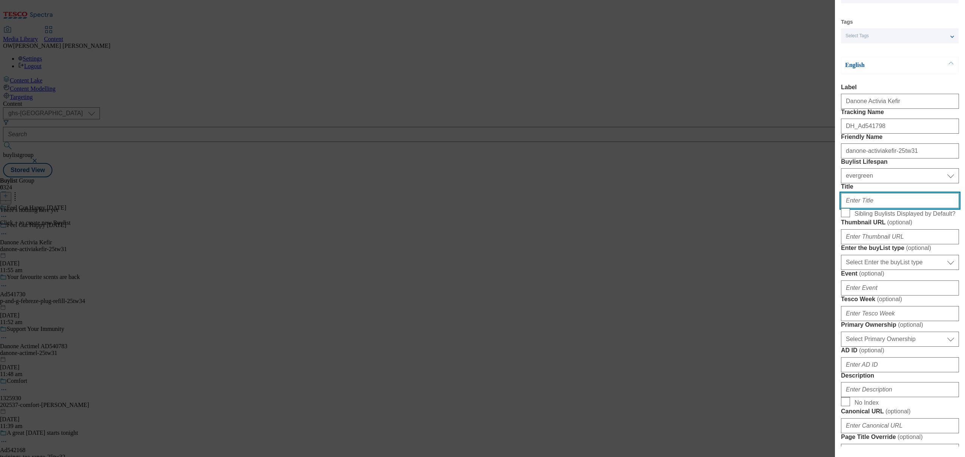
click at [853, 208] on input "Title" at bounding box center [900, 200] width 118 height 15
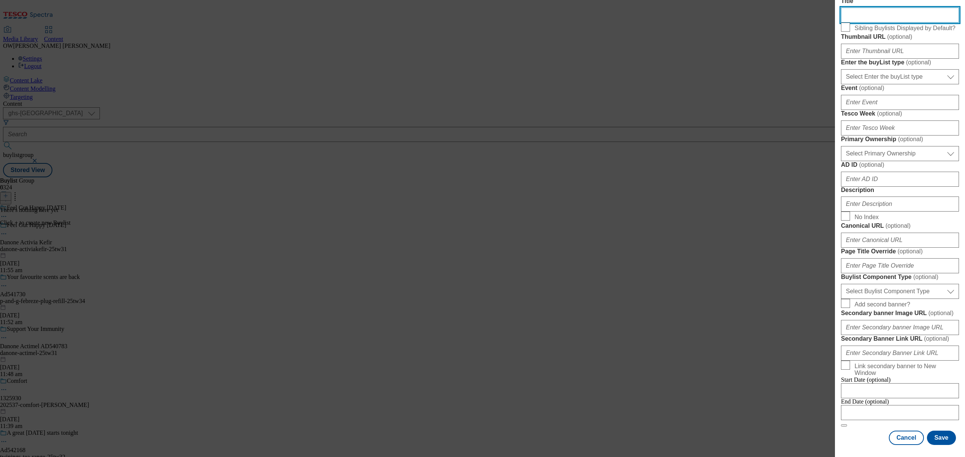
scroll to position [301, 0]
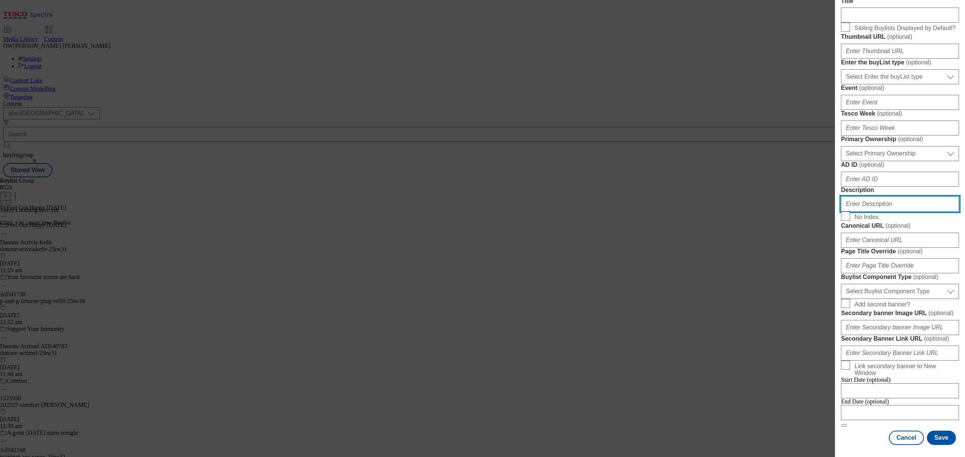
click at [858, 212] on input "Description" at bounding box center [900, 204] width 118 height 15
type input "Shop The Range"
click at [936, 433] on button "Save" at bounding box center [941, 438] width 29 height 14
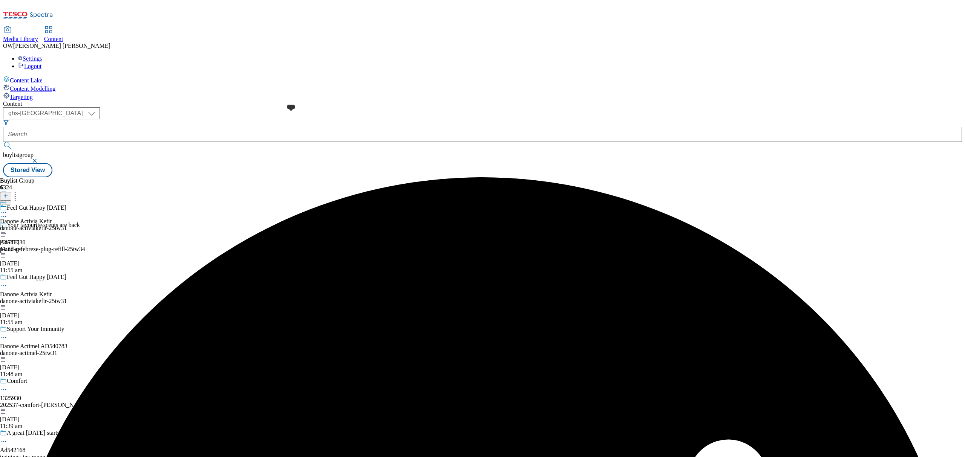
click at [7, 201] on span at bounding box center [7, 205] width 0 height 8
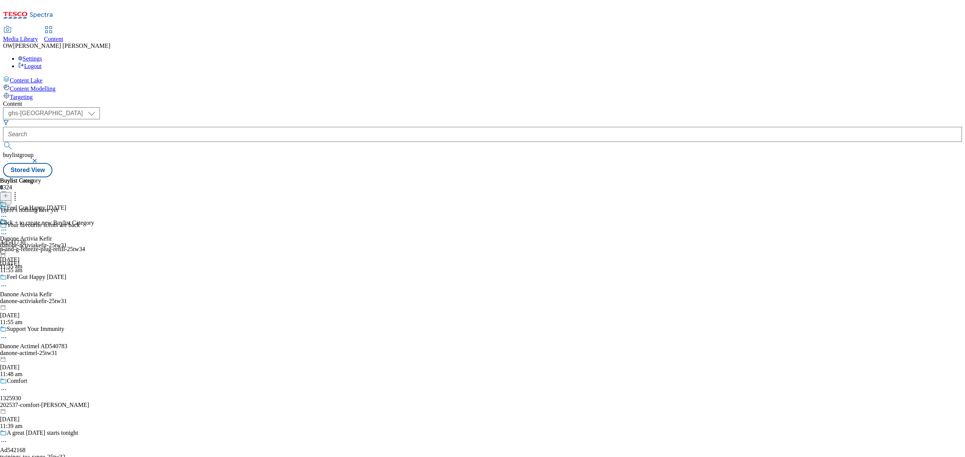
click at [8, 196] on line at bounding box center [6, 196] width 4 height 0
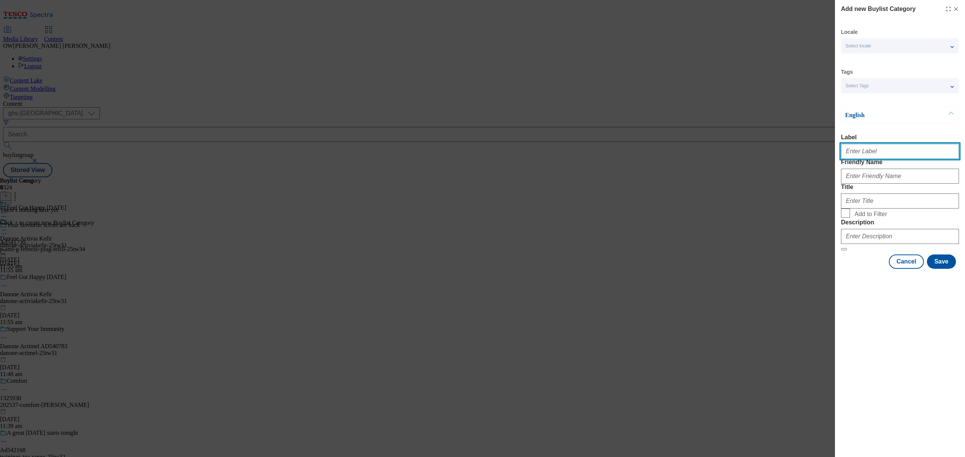
click at [862, 157] on input "Label" at bounding box center [900, 151] width 118 height 15
click at [876, 155] on input "Label" at bounding box center [900, 151] width 118 height 15
paste input "Danone Activia Kefir"
type input "Danone Activia Kefir"
click at [856, 184] on input "Friendly Name" at bounding box center [900, 176] width 118 height 15
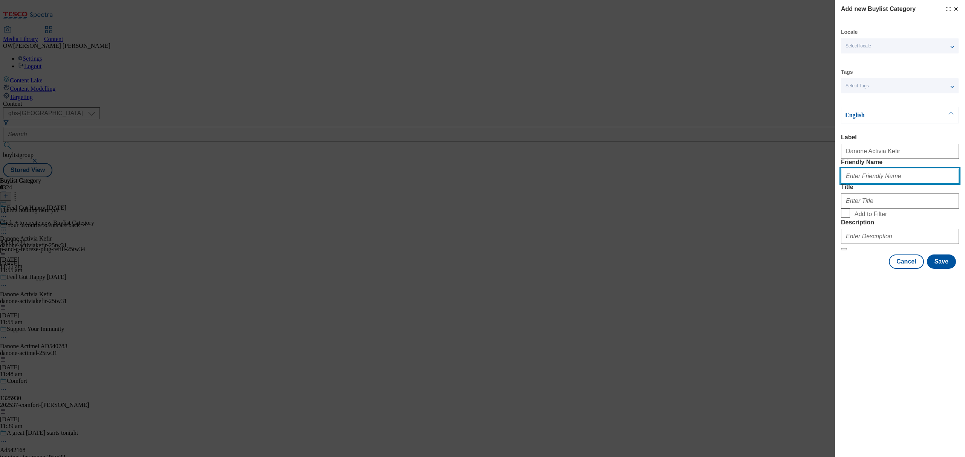
click at [879, 184] on input "Friendly Name" at bounding box center [900, 176] width 118 height 15
paste input "danone-activiakefir-25tw31"
type input "danone-activiakefir-25tw31"
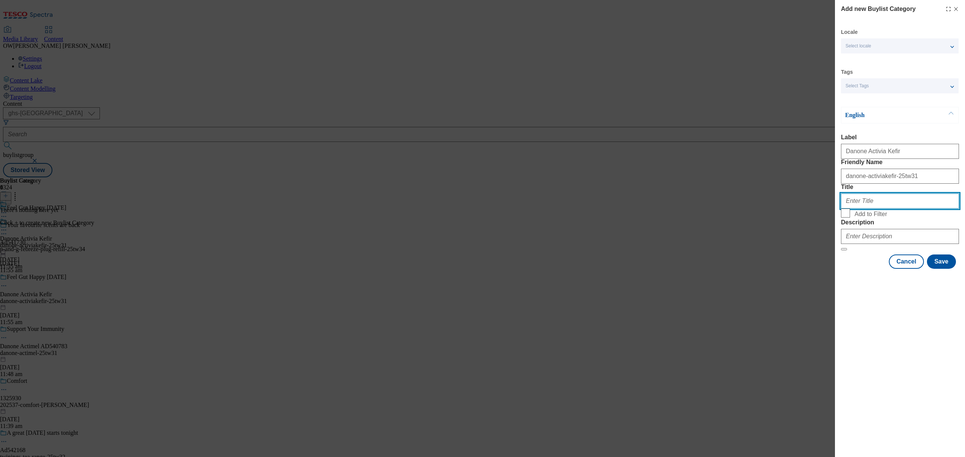
click at [858, 209] on input "Title" at bounding box center [900, 201] width 118 height 15
type input "Feel Gut Happy Today"
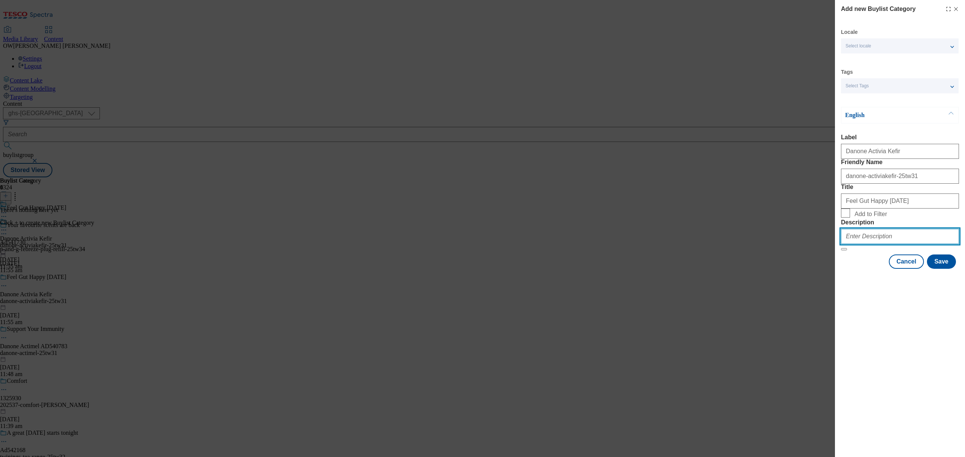
click at [898, 244] on input "Description" at bounding box center [900, 236] width 118 height 15
click at [947, 344] on div "Add new Buylist Category Locale Select locale English Welsh Tags Select Tags fn…" at bounding box center [900, 228] width 130 height 457
click at [939, 269] on button "Save" at bounding box center [941, 262] width 29 height 14
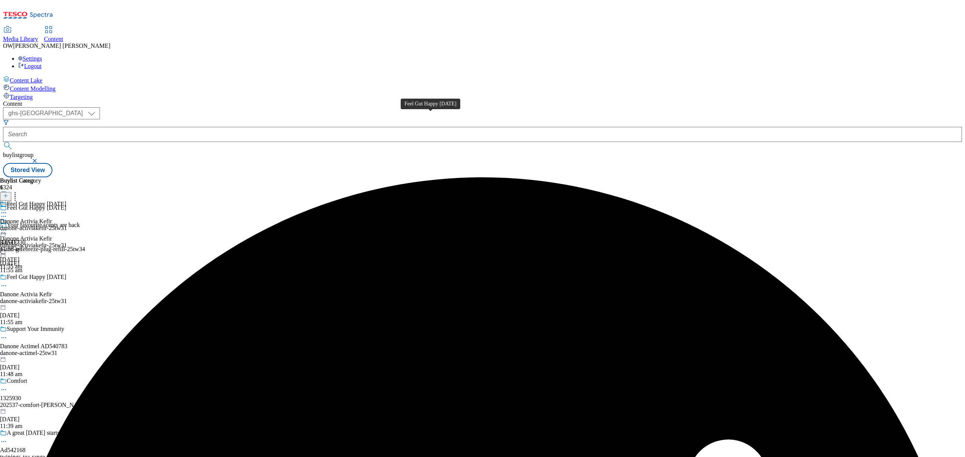
click at [66, 201] on div "Feel Gut Happy Today" at bounding box center [37, 204] width 60 height 7
click at [8, 193] on icon at bounding box center [5, 195] width 5 height 5
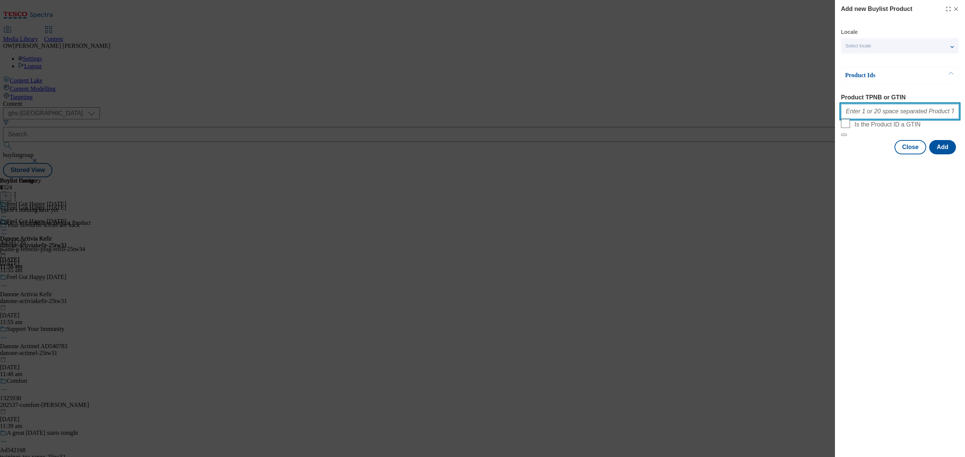
click at [867, 113] on input "Product TPNB or GTIN" at bounding box center [900, 111] width 118 height 15
paste input "93417345 93726280 93478992 96973274 96300023"
type input "93417345 93726280 93478992 96973274 96300023"
click at [952, 154] on button "Add" at bounding box center [942, 147] width 27 height 14
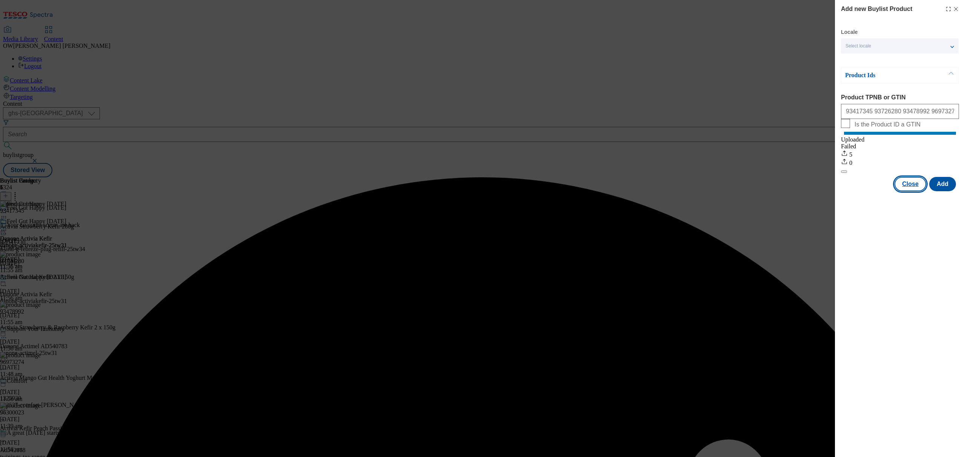
click at [909, 191] on button "Close" at bounding box center [910, 184] width 32 height 14
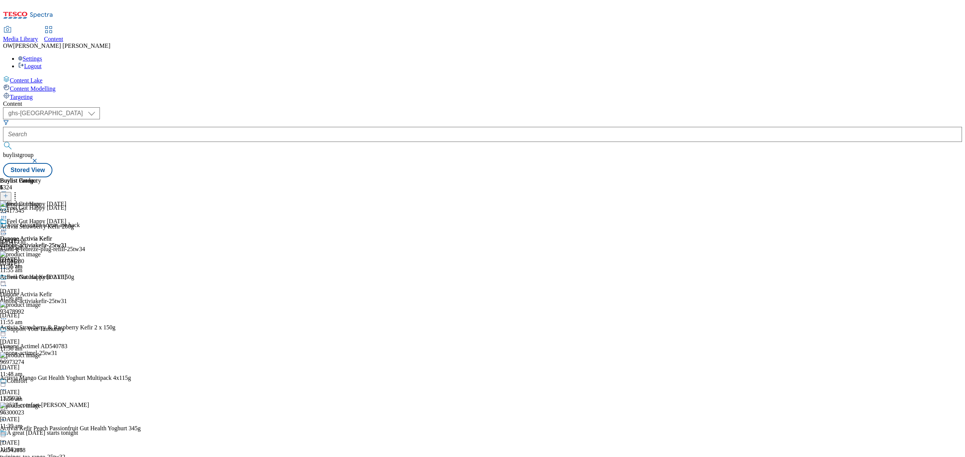
click at [8, 226] on icon at bounding box center [4, 230] width 8 height 8
click at [41, 278] on span "Preview" at bounding box center [32, 281] width 18 height 6
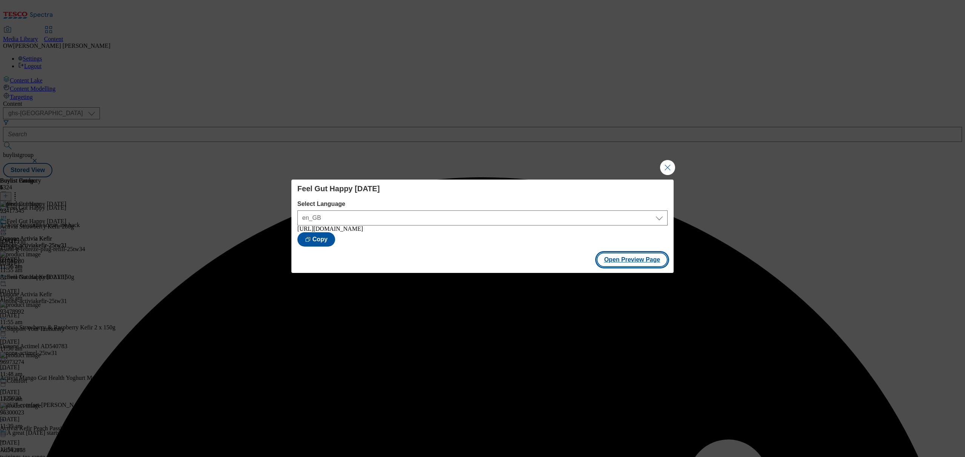
click at [627, 261] on button "Open Preview Page" at bounding box center [631, 260] width 71 height 14
click at [668, 160] on button "Close Modal" at bounding box center [667, 167] width 15 height 15
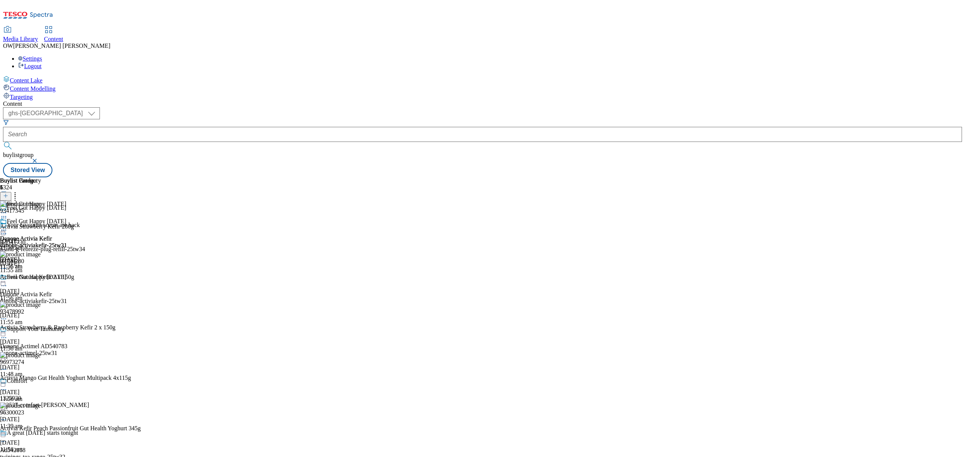
click at [8, 226] on icon at bounding box center [4, 230] width 8 height 8
click at [40, 304] on span "Publish" at bounding box center [31, 307] width 17 height 6
